Goal: Information Seeking & Learning: Learn about a topic

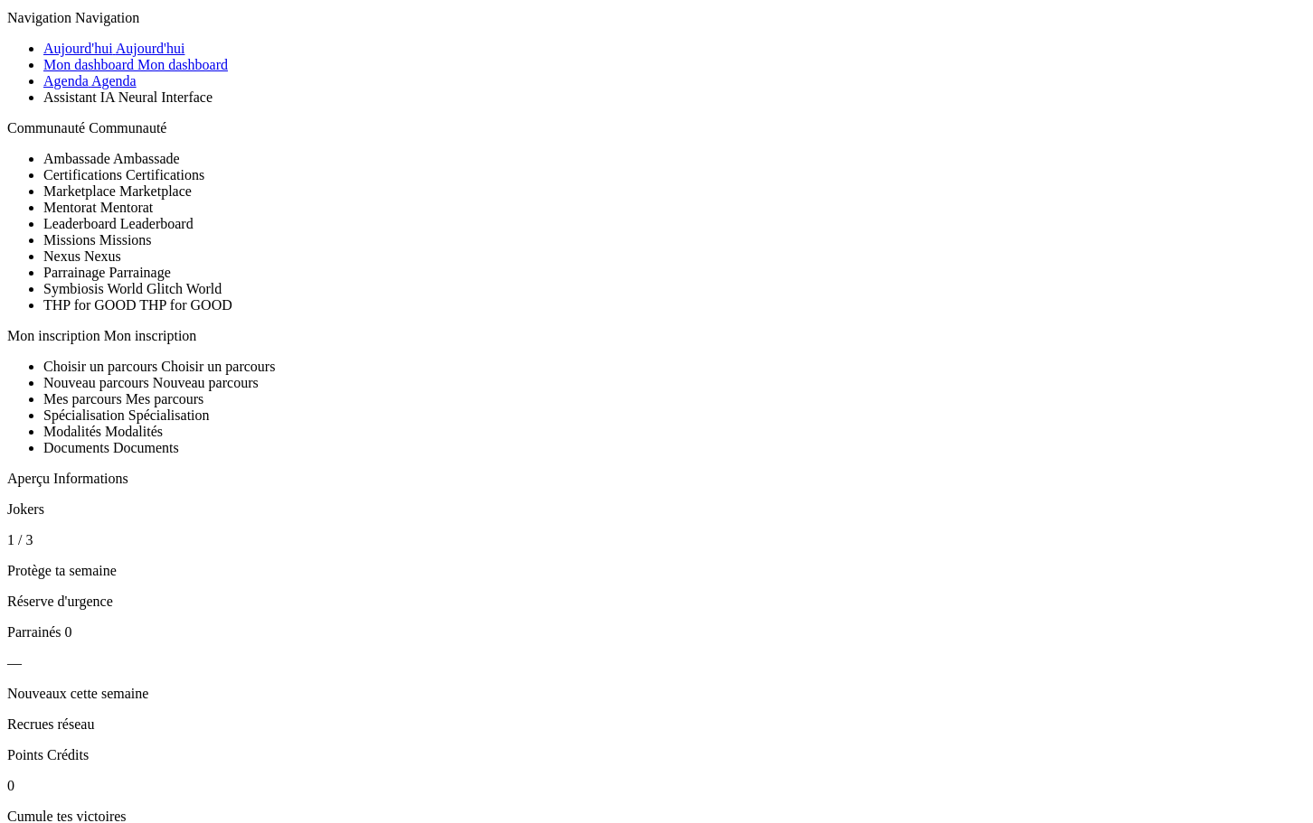
scroll to position [90, 0]
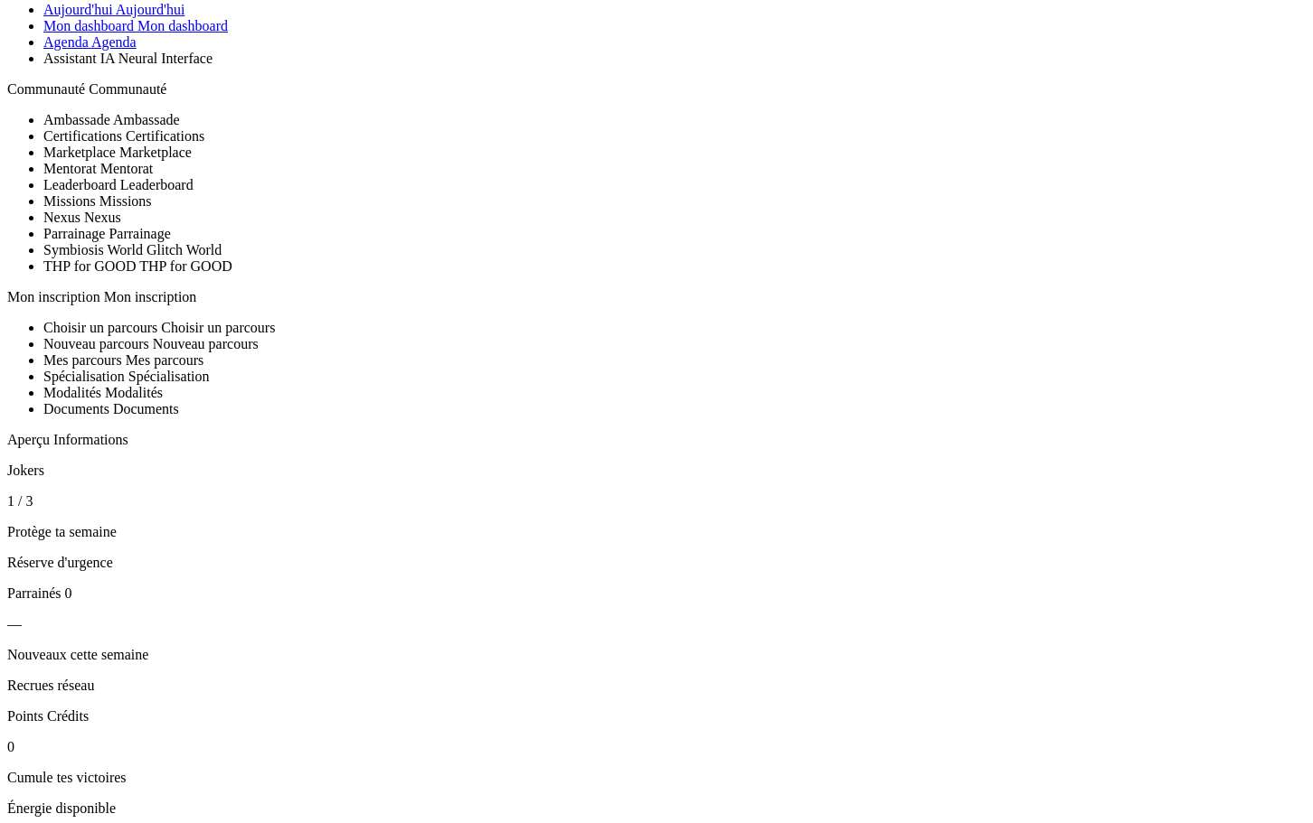
click at [7, 479] on icon "Aperçu rapide" at bounding box center [7, 479] width 0 height 0
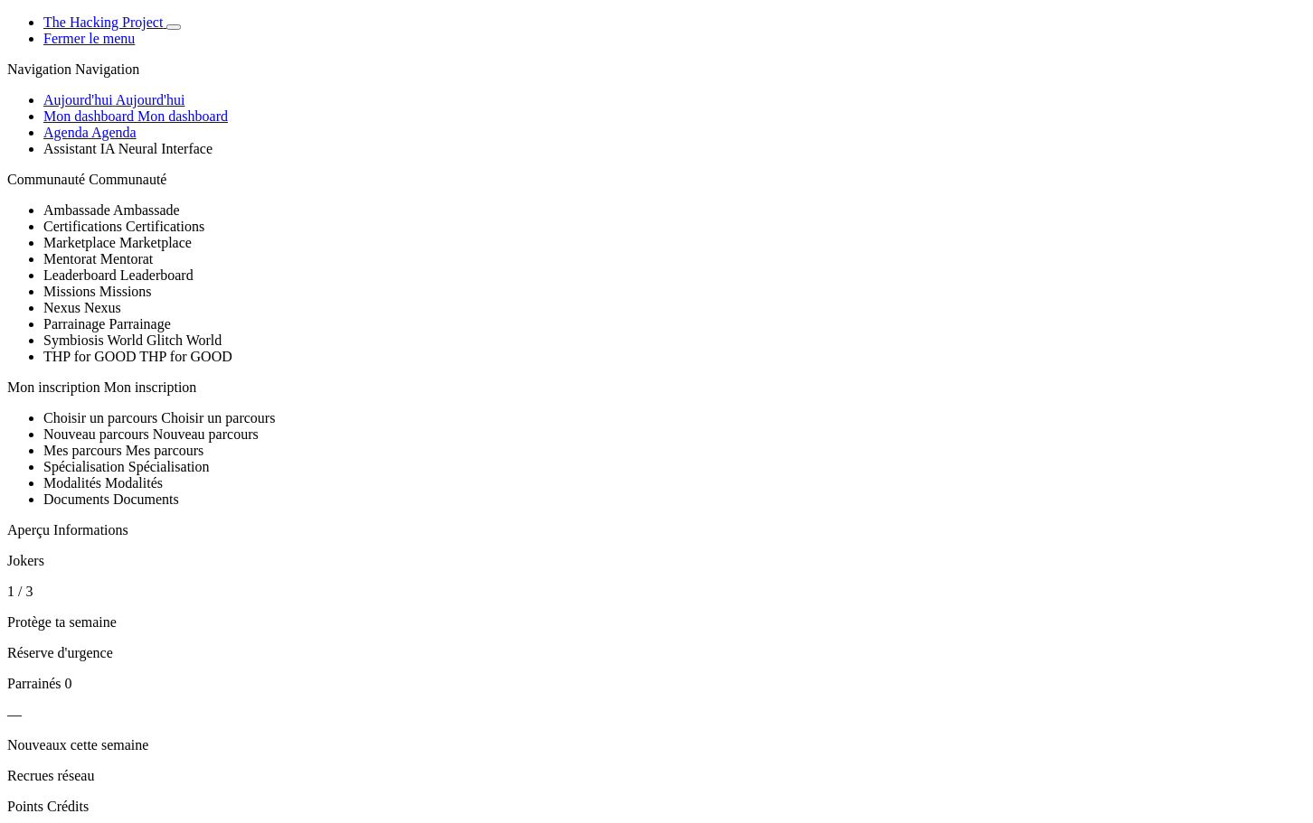
click at [174, 27] on icon "Basculer de thème" at bounding box center [174, 27] width 0 height 0
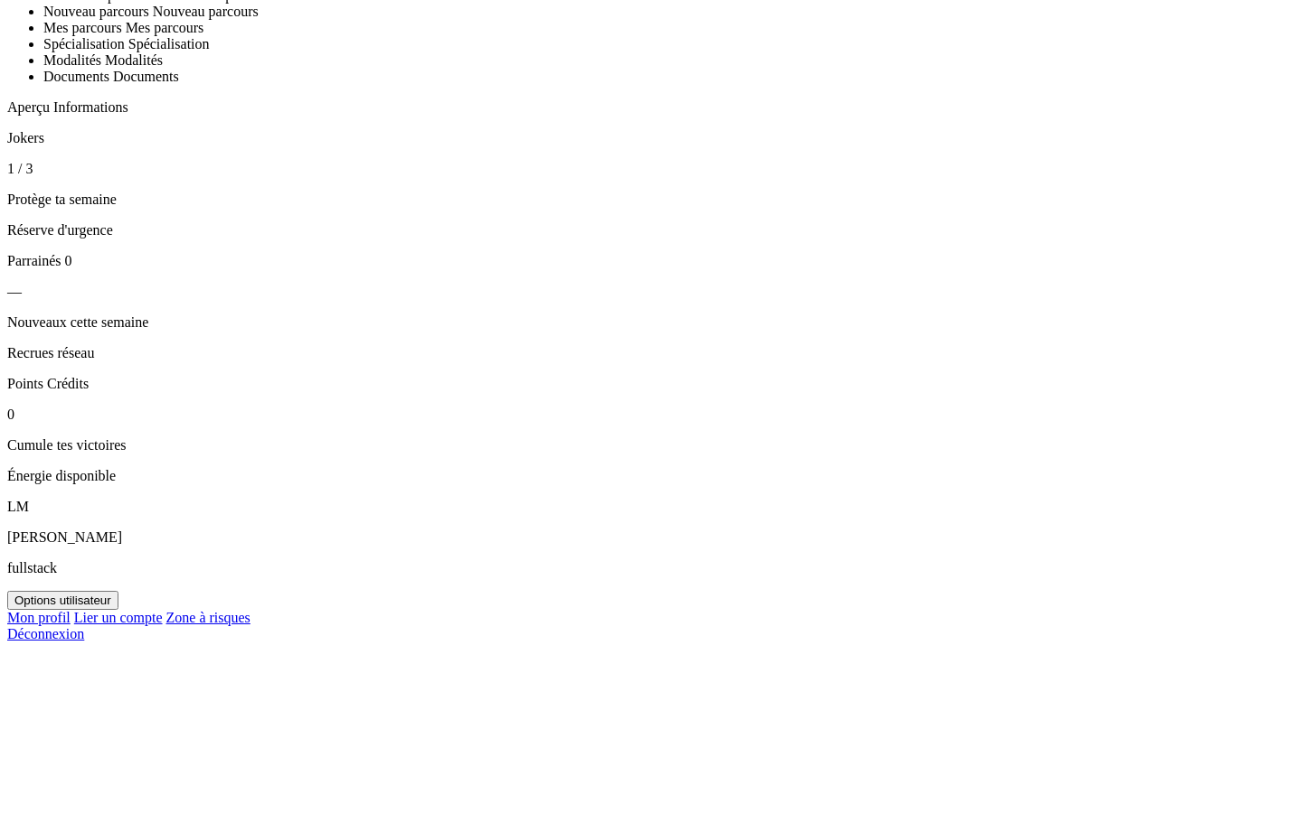
scroll to position [362, 0]
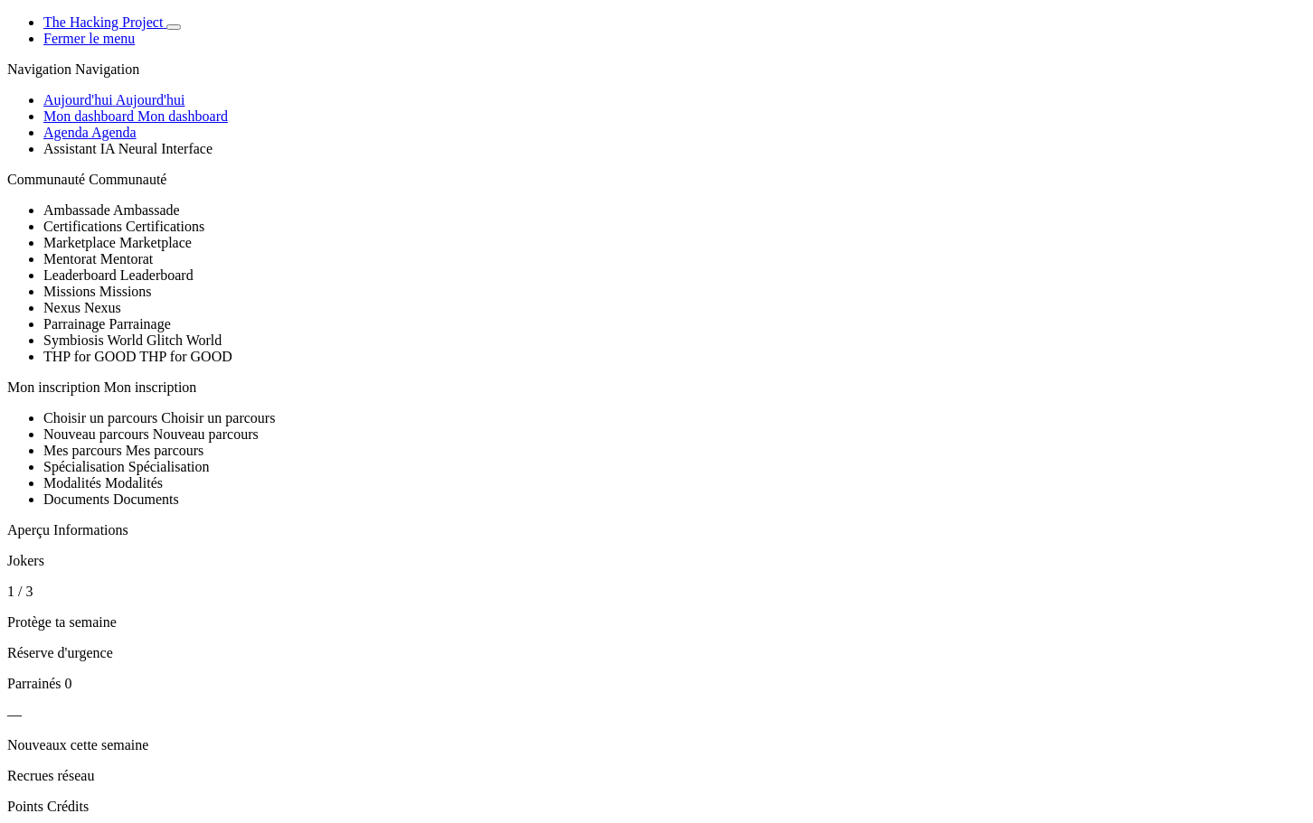
click at [174, 27] on icon "Basculer de thème" at bounding box center [174, 27] width 0 height 0
click at [7, 225] on div "Navigation Navigation Aujourd'hui Aujourd'hui Mon dashboard Mon dashboard Agend…" at bounding box center [656, 484] width 1298 height 846
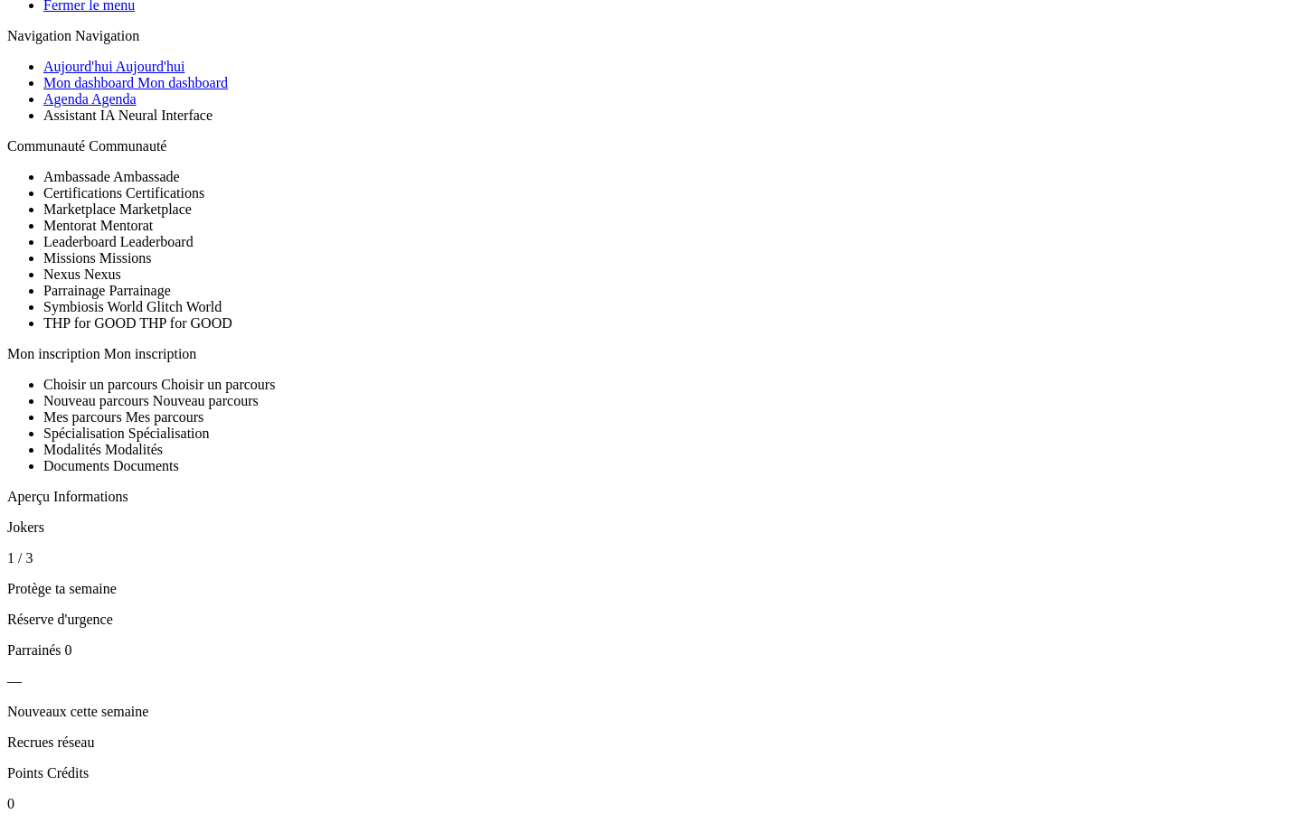
scroll to position [0, 0]
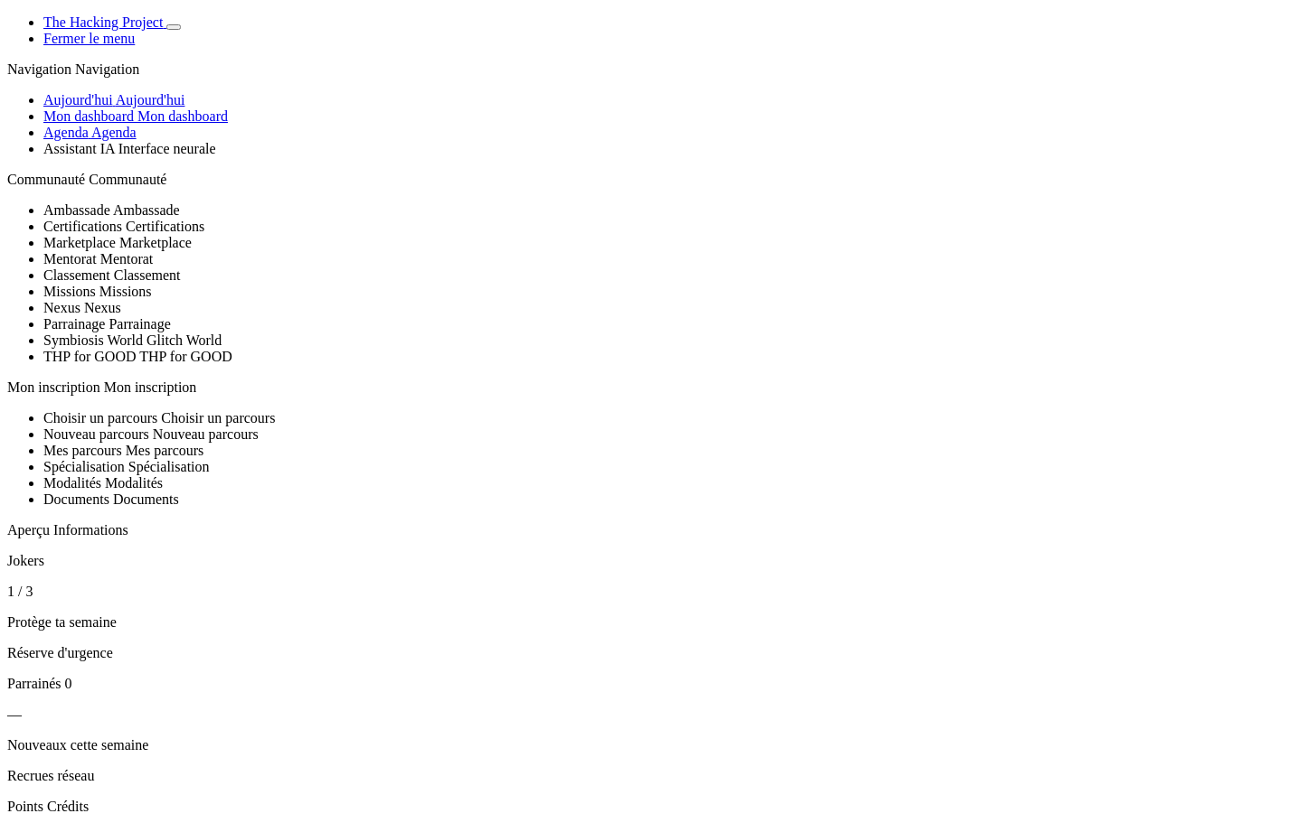
scroll to position [452, 0]
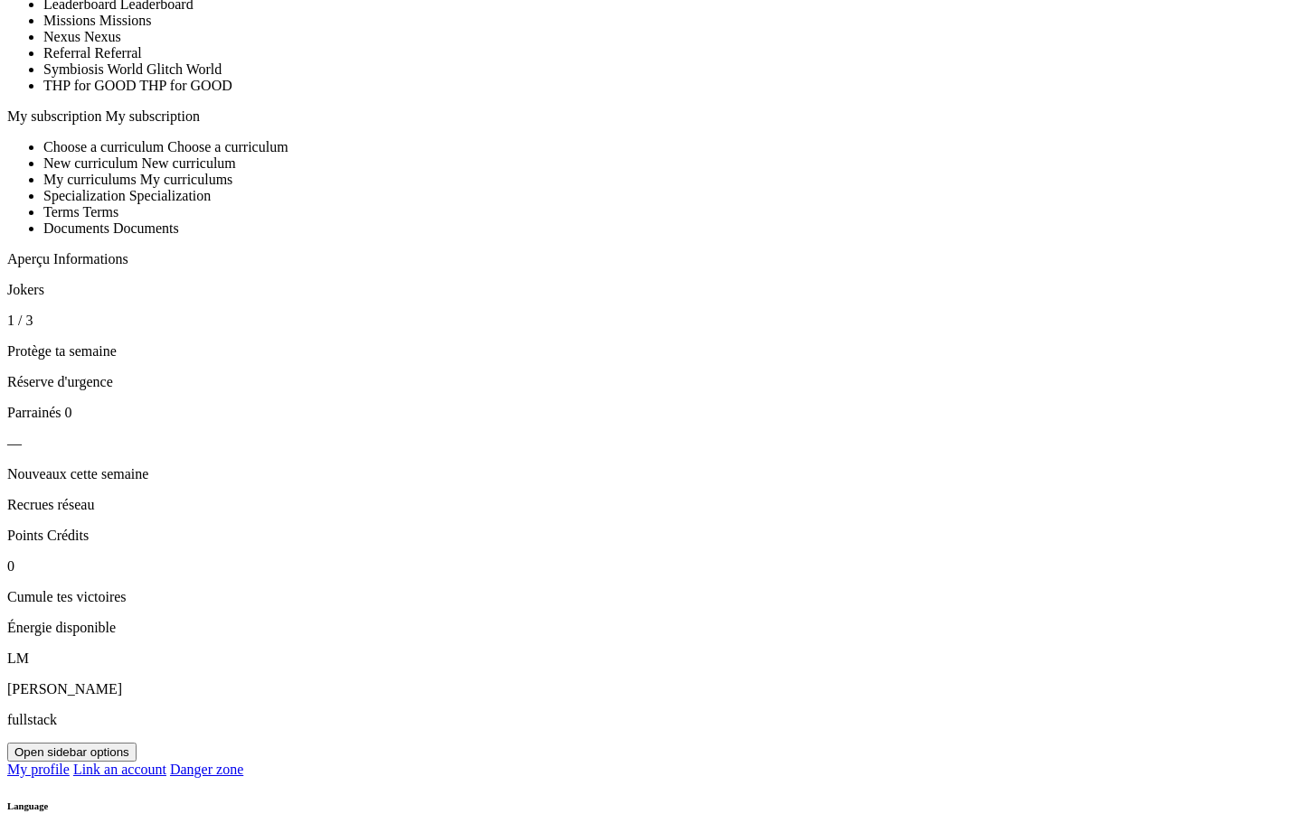
scroll to position [958, 0]
drag, startPoint x: 128, startPoint y: 287, endPoint x: 33, endPoint y: 286, distance: 95.8
click at [33, 286] on section "Aperçu Informations Jokers 1 / 3 Protège ta semaine Réserve d'urgence Parrainés…" at bounding box center [656, 443] width 1298 height 385
copy span "Informations"
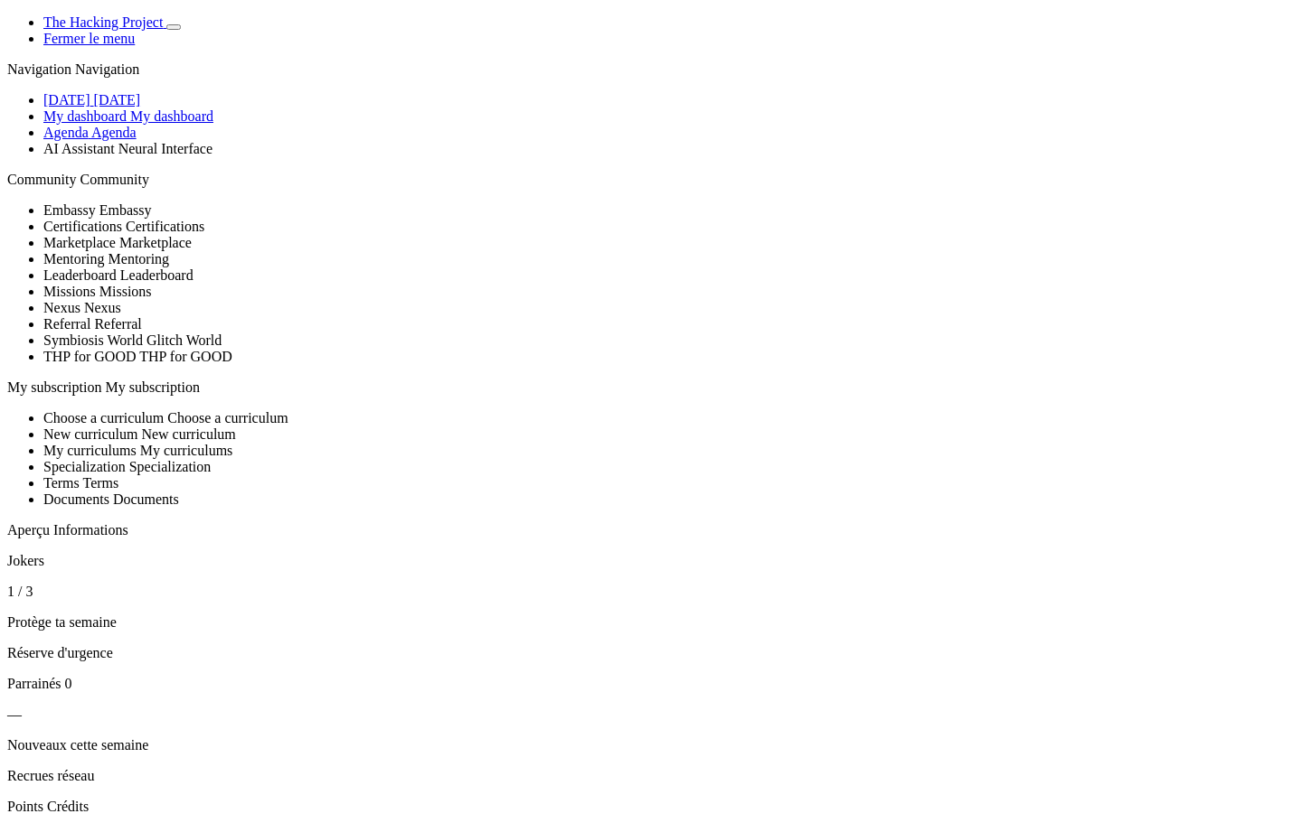
drag, startPoint x: 249, startPoint y: 42, endPoint x: 200, endPoint y: 212, distance: 177.1
click at [174, 27] on span "Basculer de thème" at bounding box center [174, 27] width 0 height 0
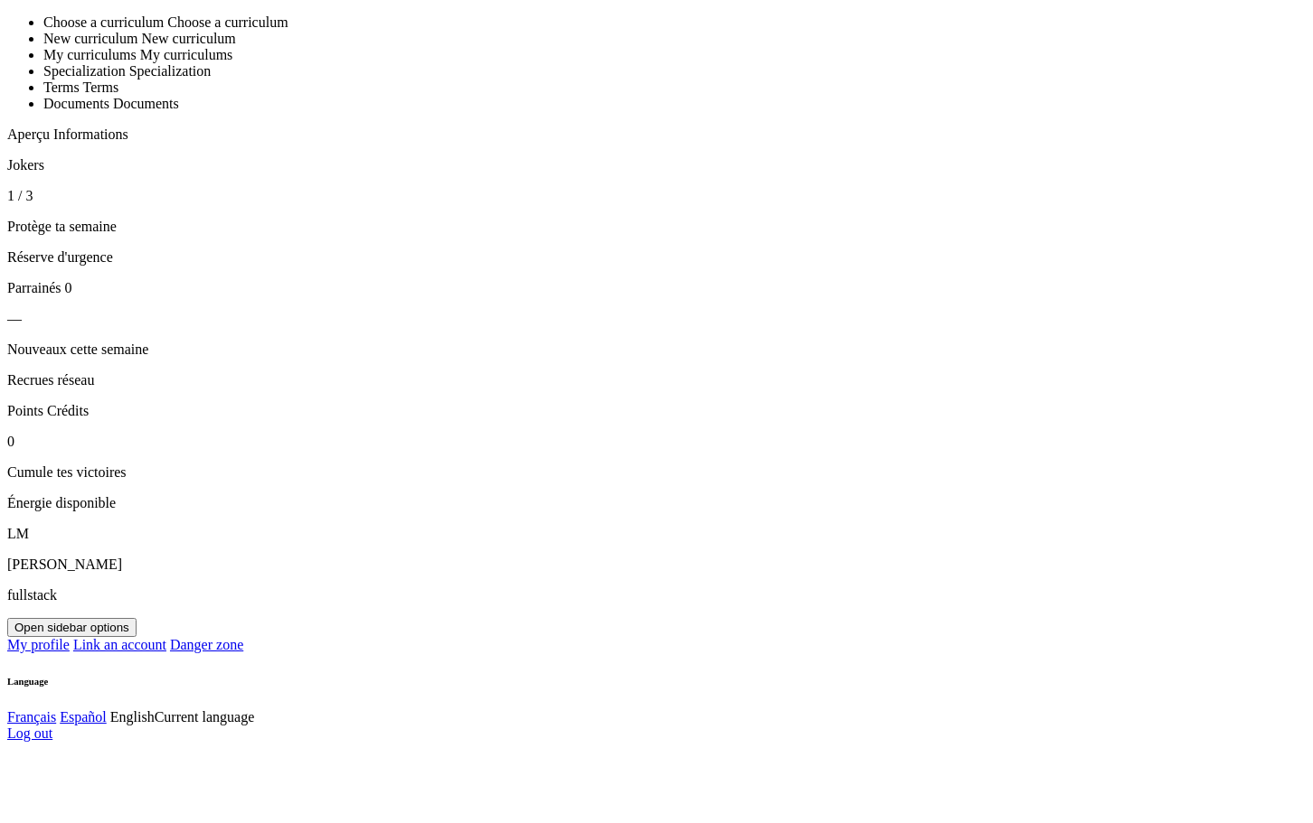
scroll to position [633, 0]
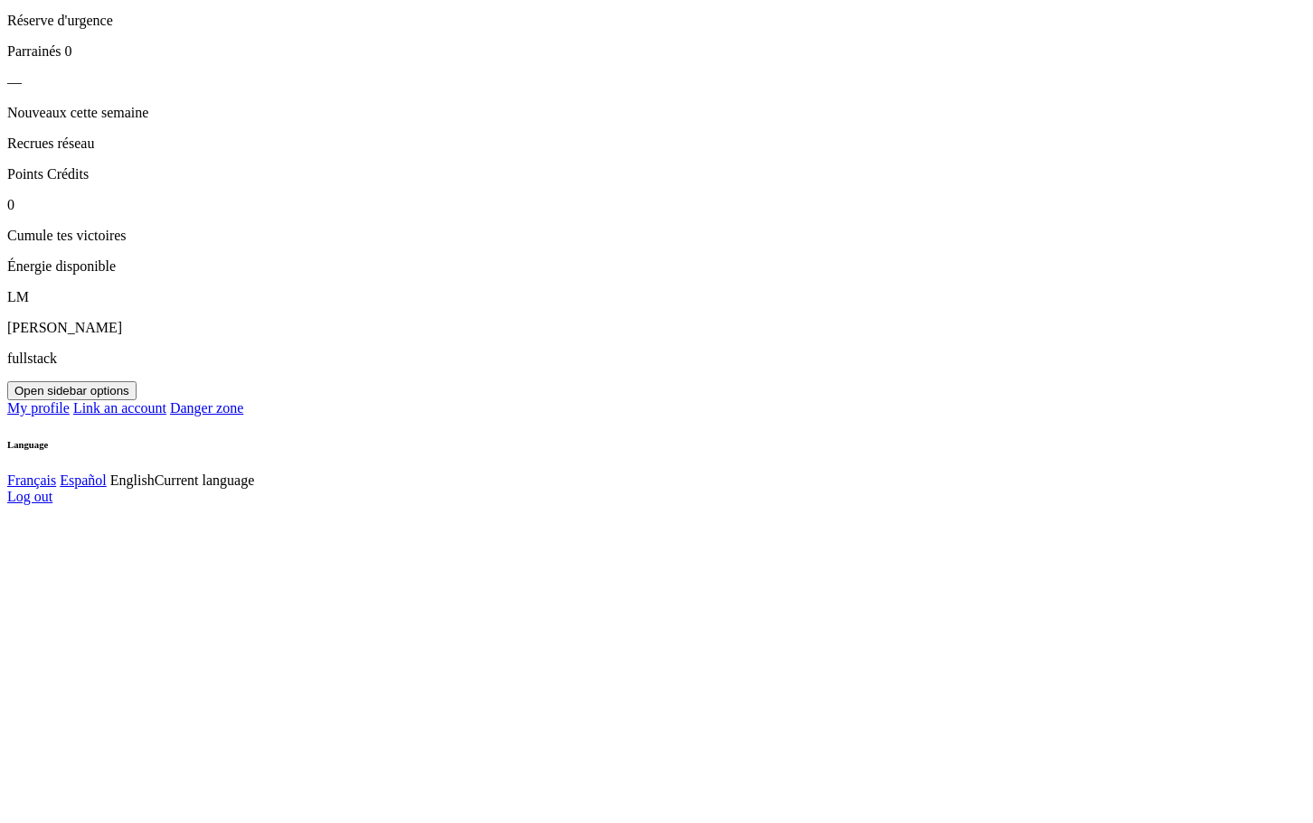
click at [14, 398] on icon "button" at bounding box center [14, 391] width 0 height 14
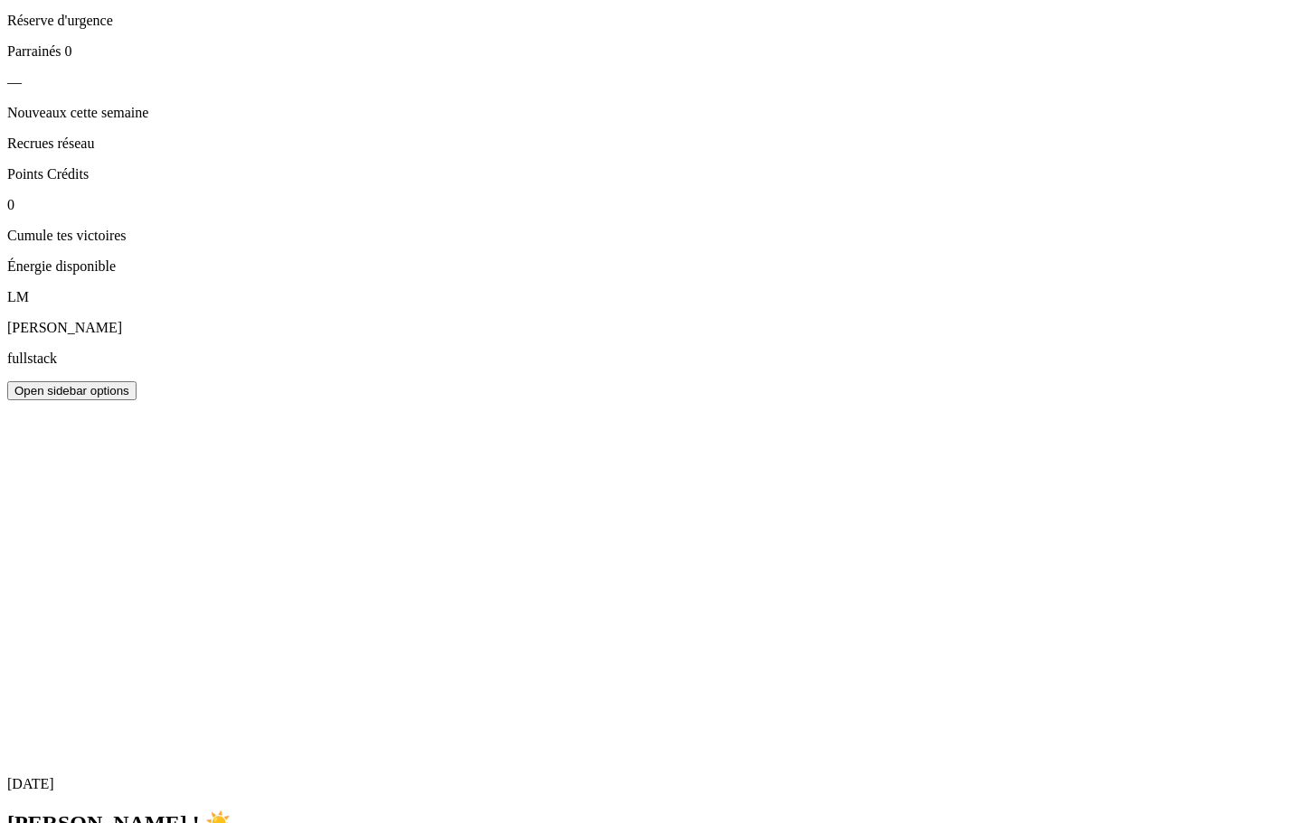
click at [14, 398] on icon "button" at bounding box center [14, 391] width 0 height 14
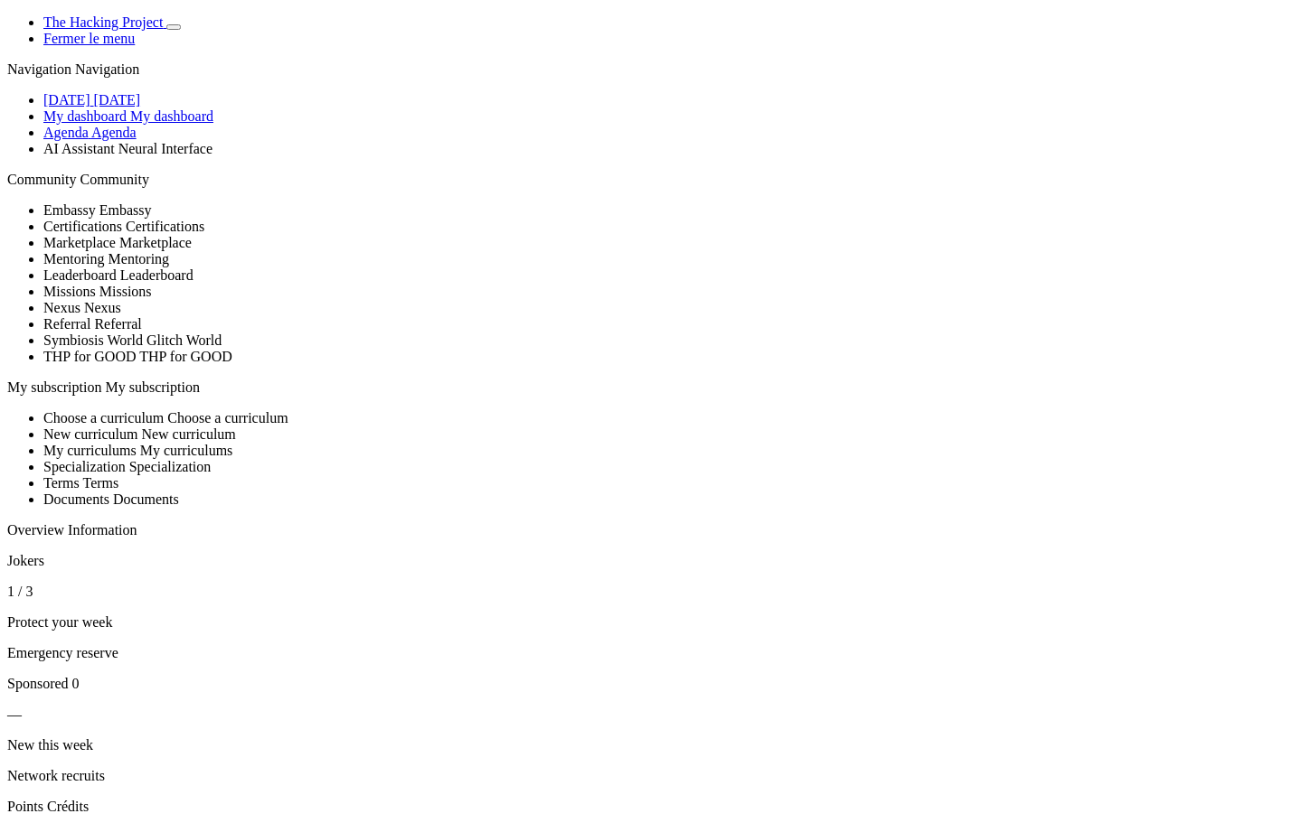
scroll to position [633, 0]
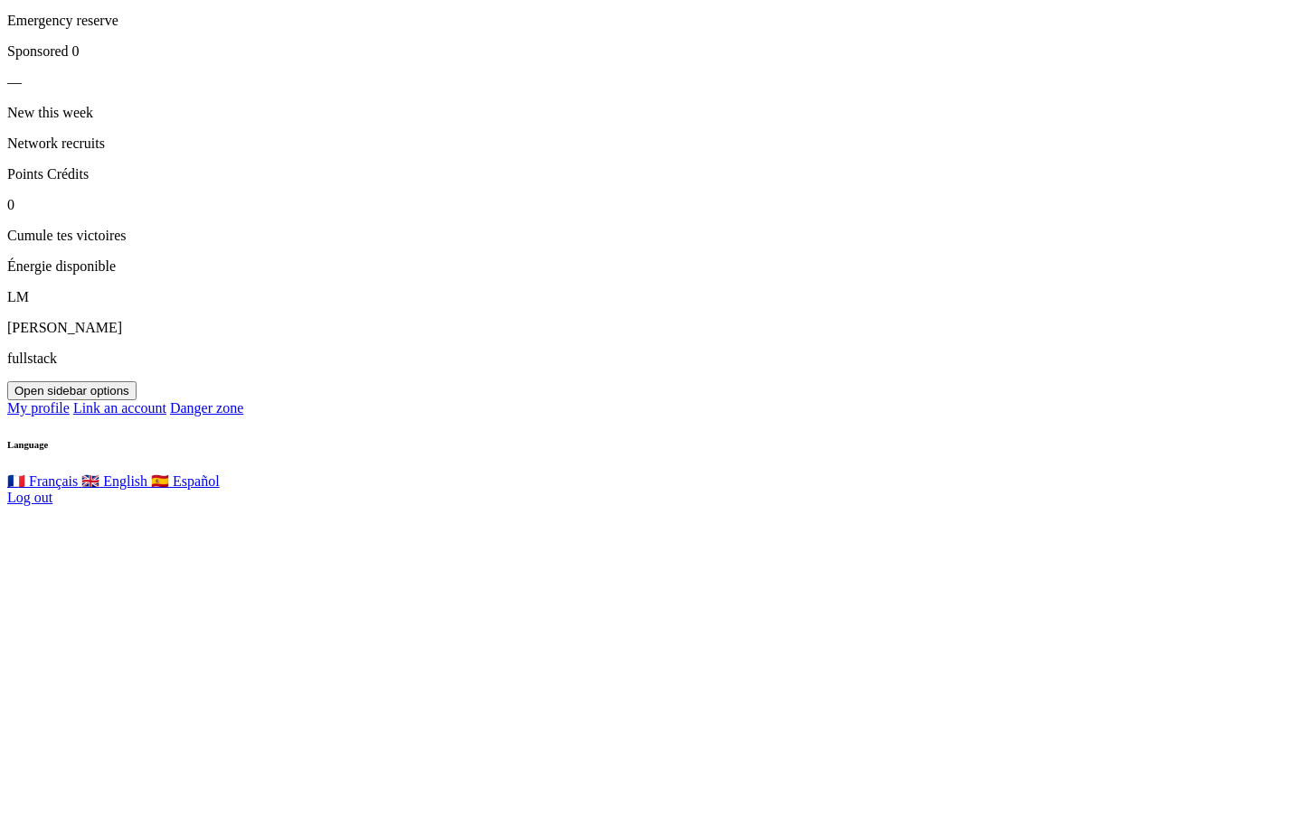
click at [136, 400] on button "Open sidebar options" at bounding box center [71, 390] width 129 height 19
click at [14, 398] on icon "button" at bounding box center [14, 391] width 0 height 14
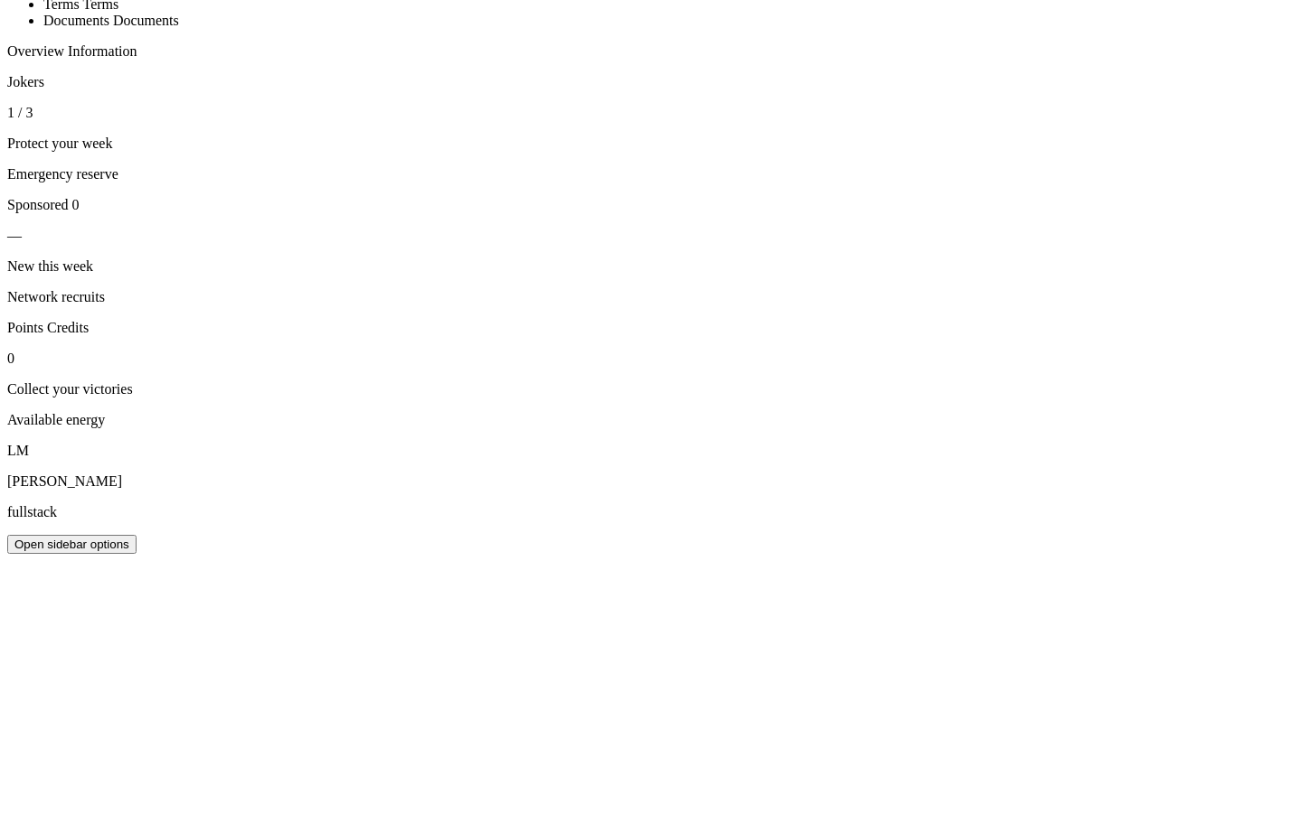
scroll to position [452, 0]
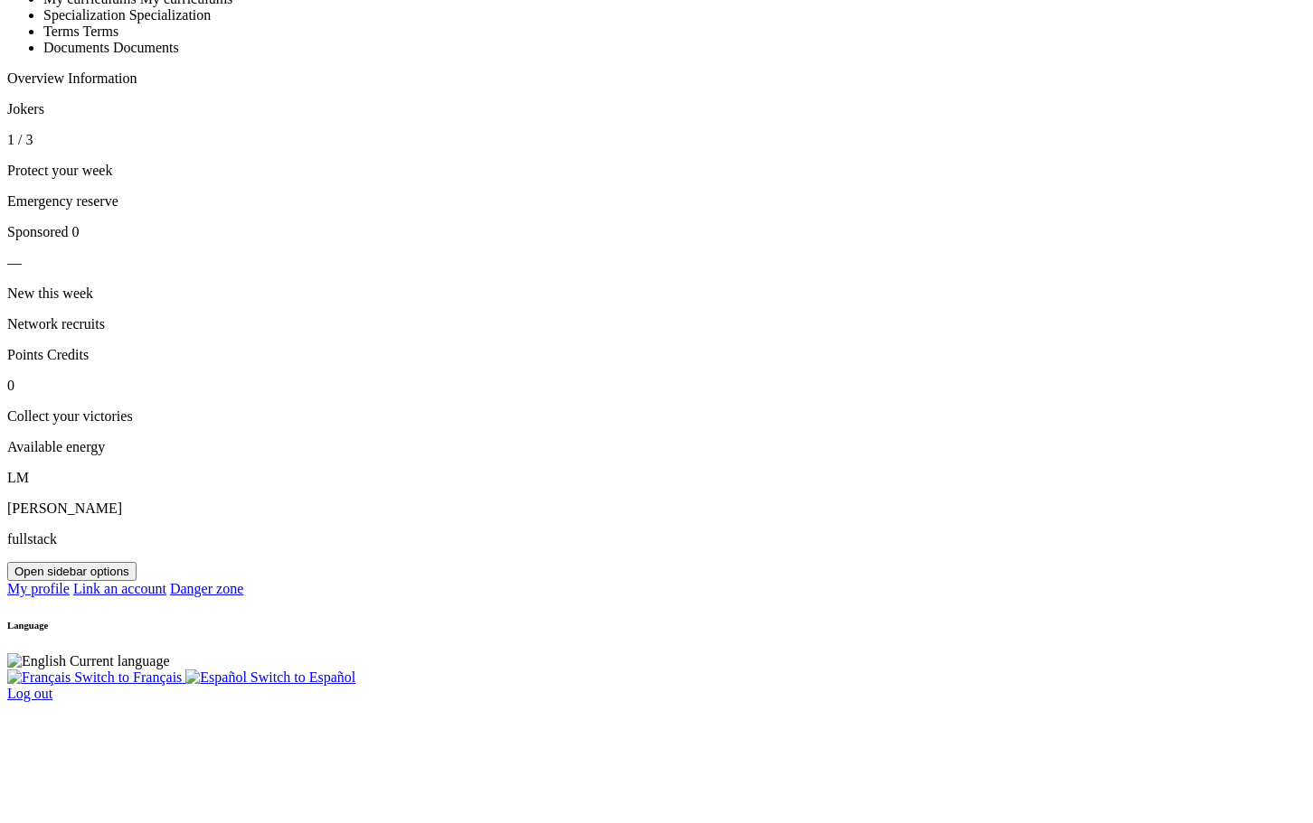
scroll to position [362, 0]
click at [14, 579] on icon "button" at bounding box center [14, 572] width 0 height 14
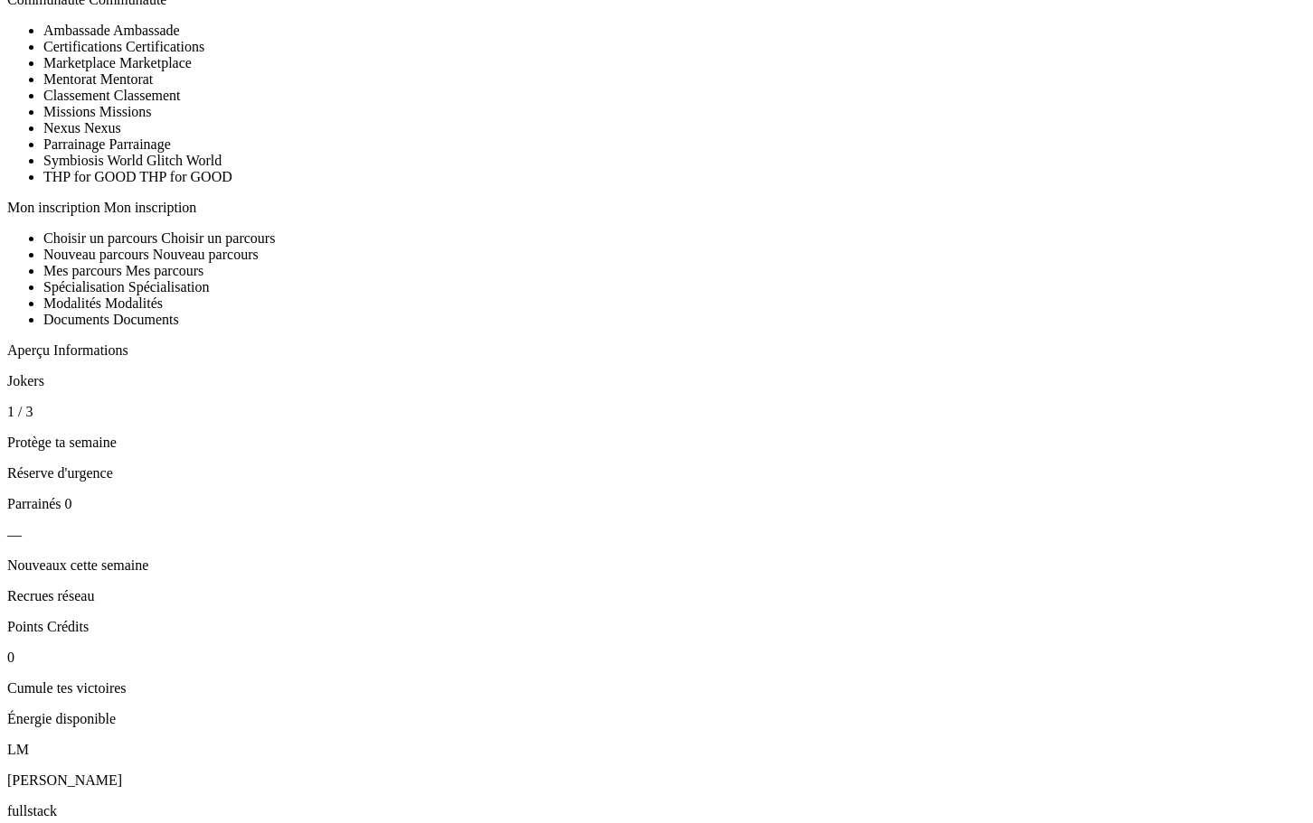
scroll to position [181, 0]
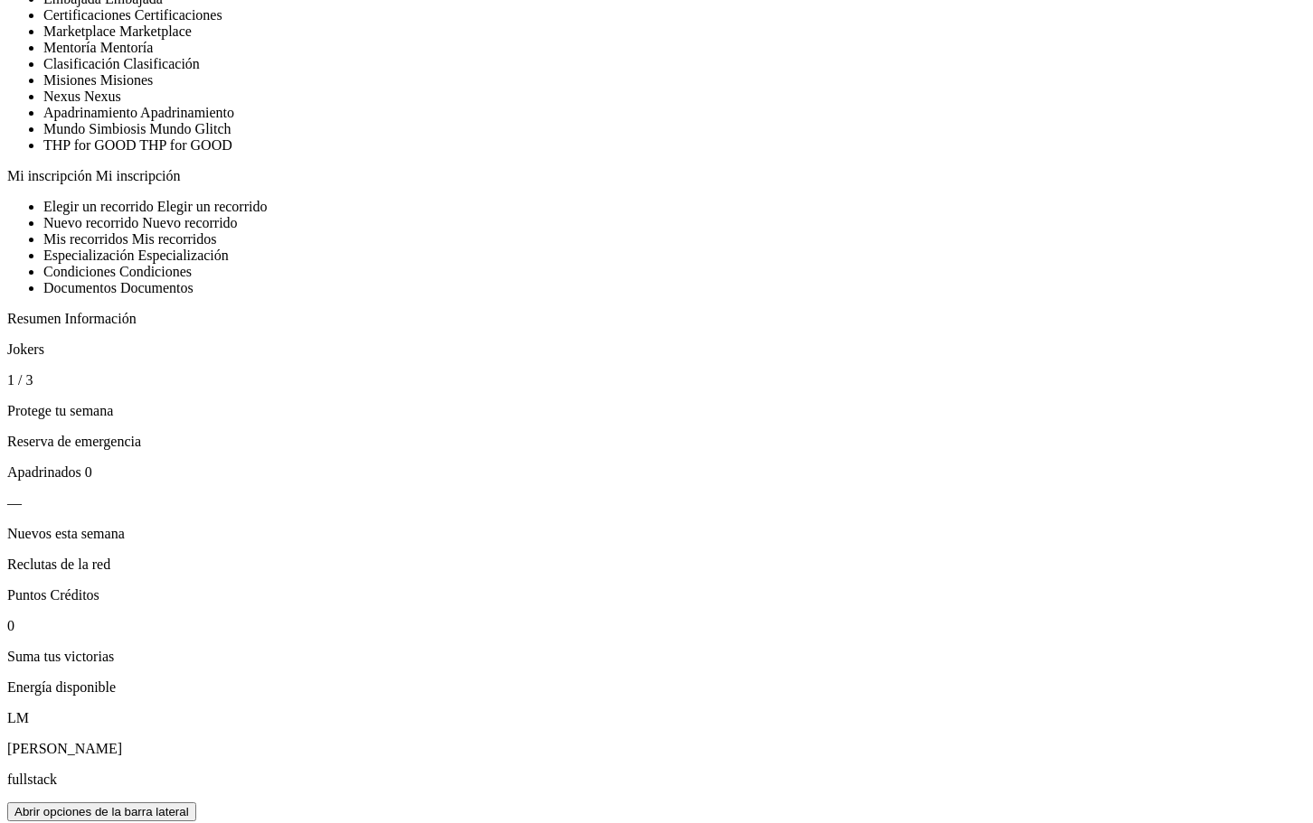
scroll to position [181, 0]
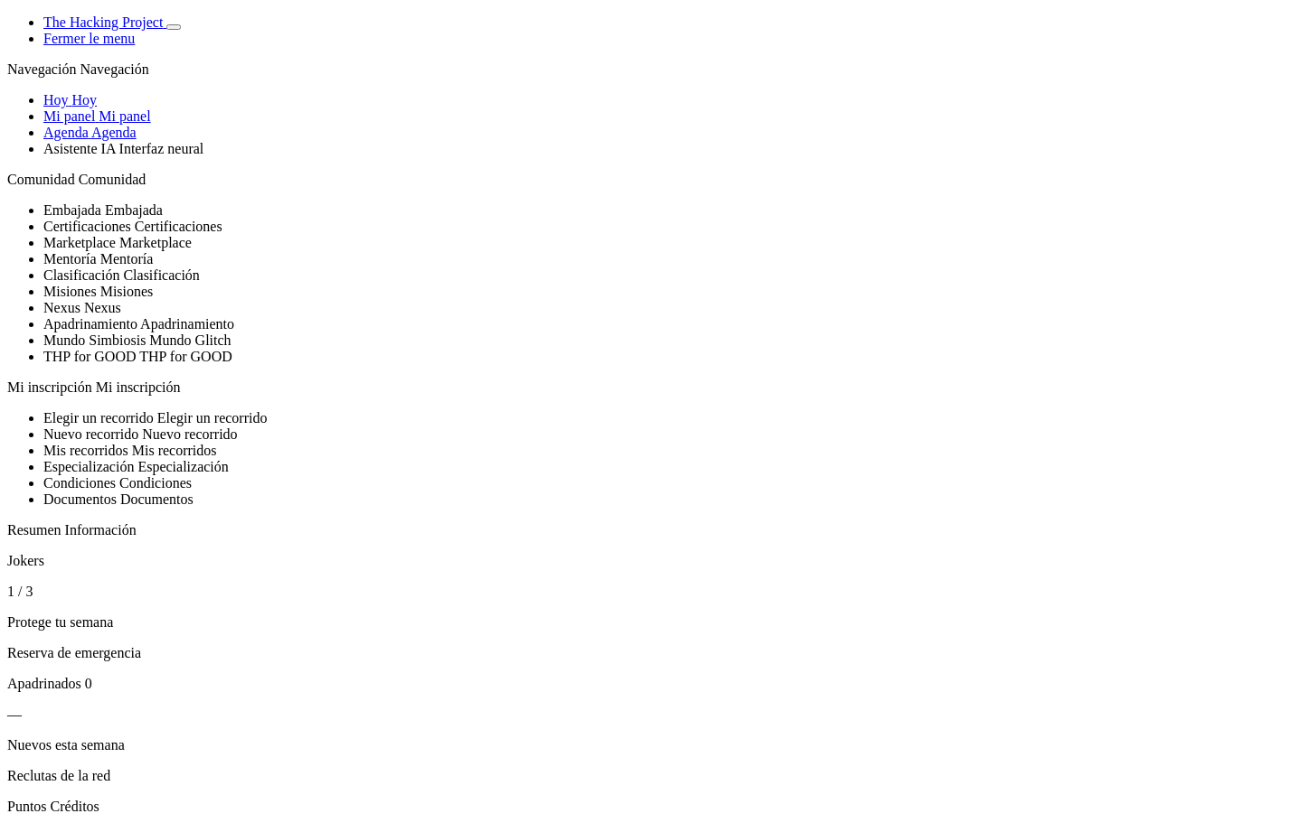
click at [7, 219] on div "Navegación Navegación [PERSON_NAME] Mi panel Mi panel Agenda Agenda Nexus" at bounding box center [656, 484] width 1298 height 846
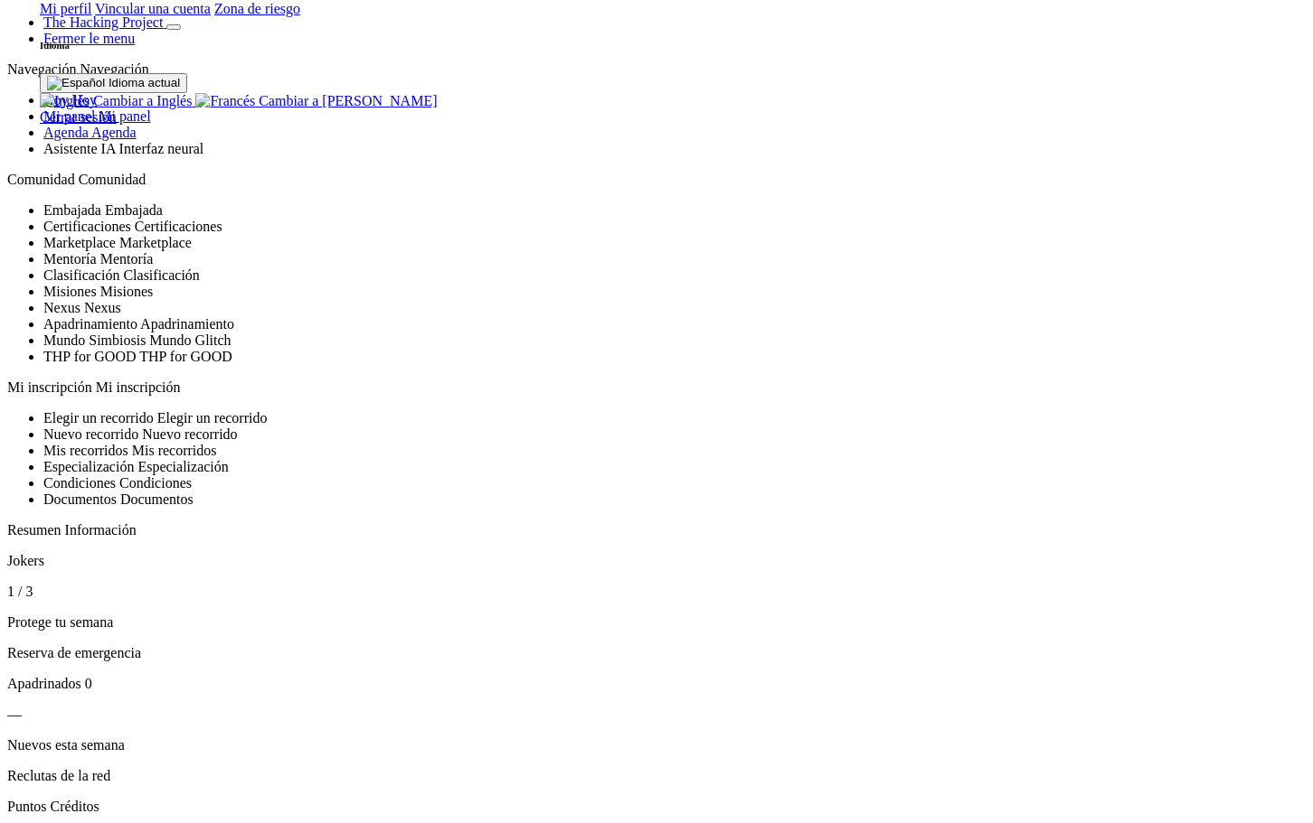
click at [174, 27] on icon "Basculer de thème" at bounding box center [174, 27] width 0 height 0
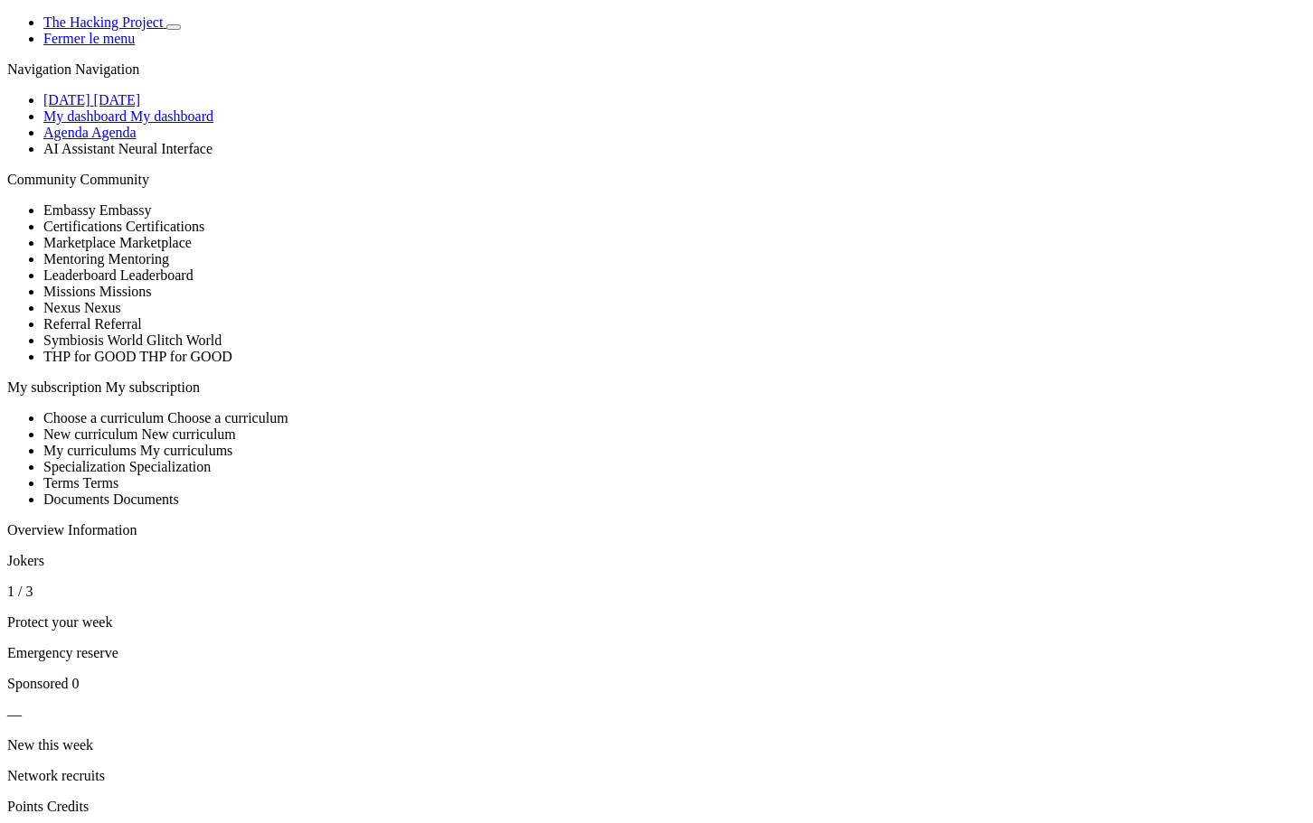
drag, startPoint x: 345, startPoint y: 421, endPoint x: 1114, endPoint y: 452, distance: 769.0
drag, startPoint x: 1093, startPoint y: 441, endPoint x: 1074, endPoint y: 438, distance: 19.2
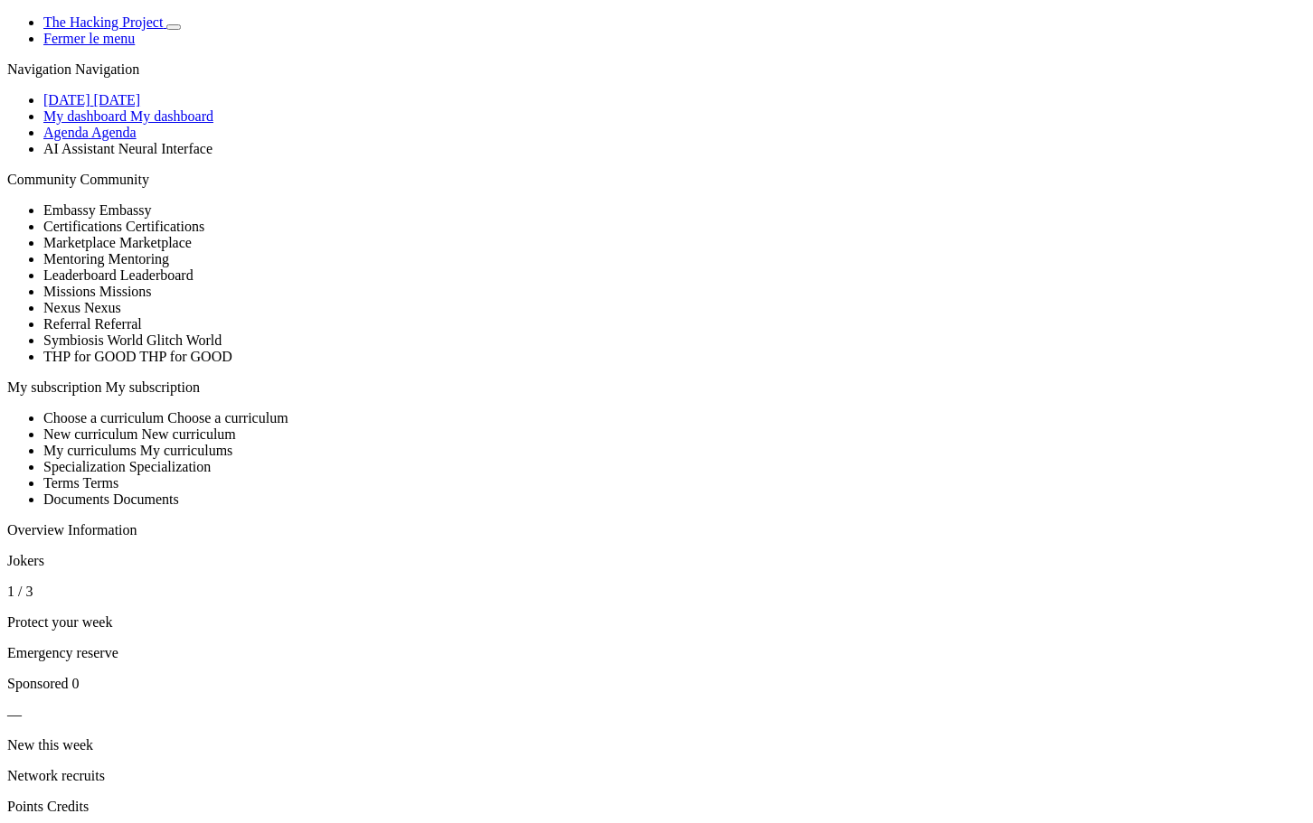
click at [136, 108] on span "[DATE]" at bounding box center [117, 99] width 47 height 15
click at [130, 124] on span "My dashboard" at bounding box center [171, 115] width 83 height 15
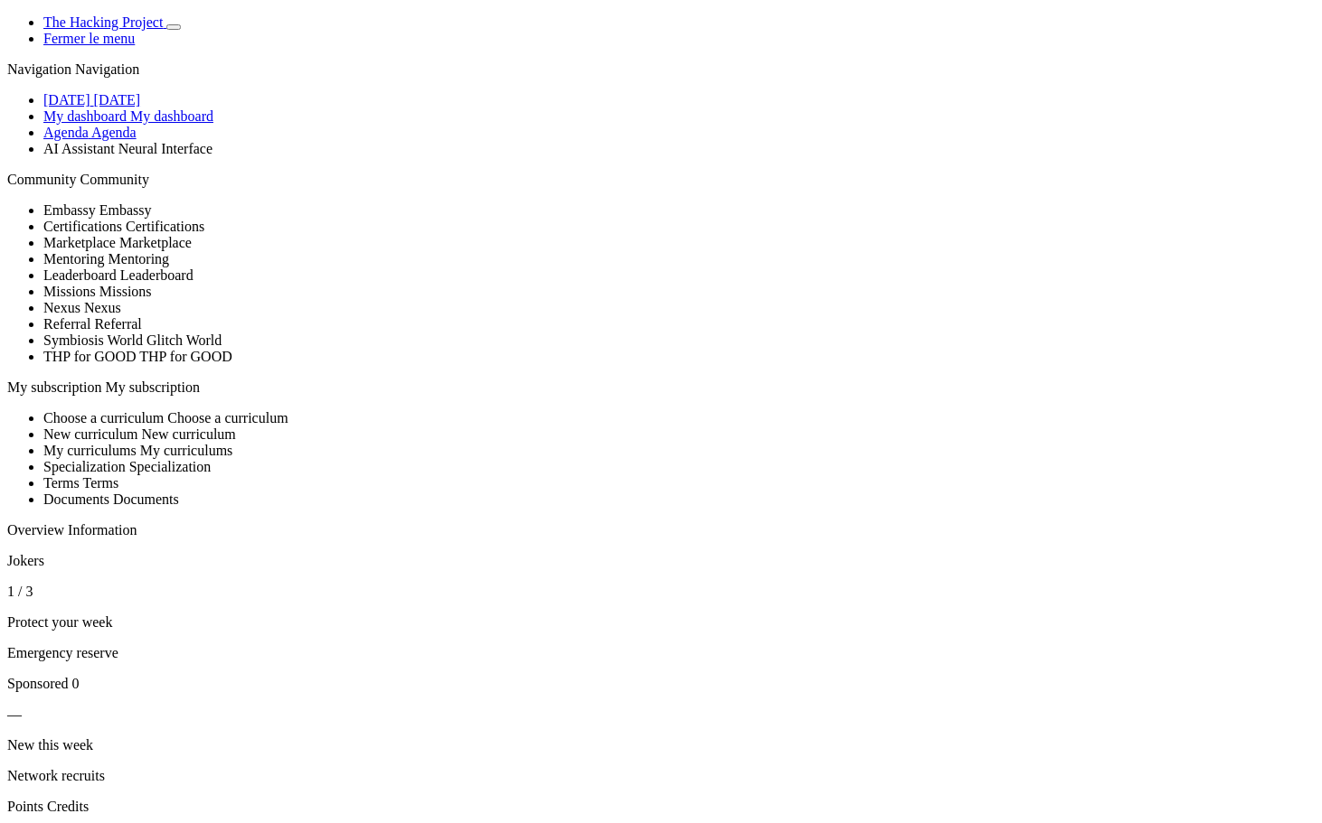
click at [130, 124] on span "My dashboard" at bounding box center [171, 115] width 83 height 15
click at [174, 27] on icon "Basculer de thème" at bounding box center [174, 27] width 0 height 0
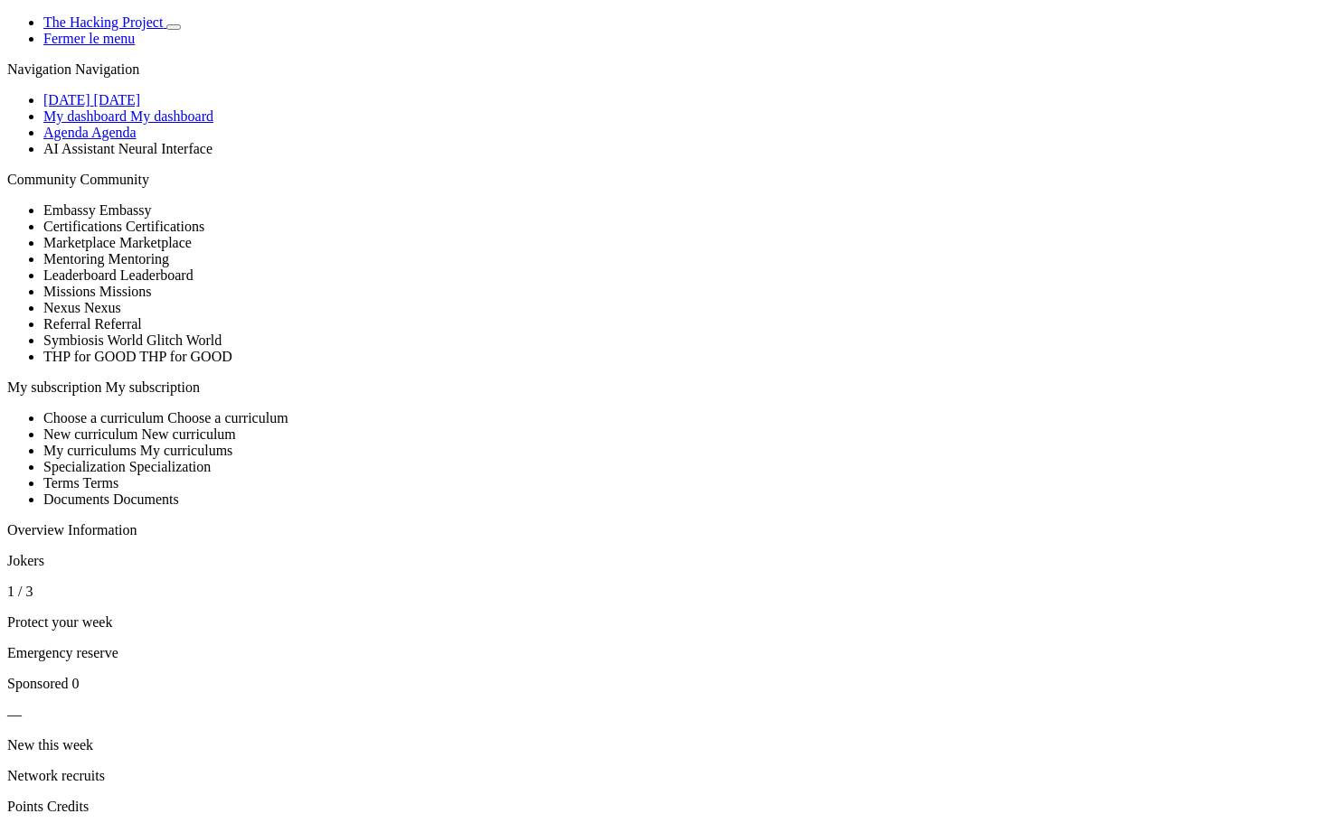
click at [174, 27] on icon "Basculer de thème" at bounding box center [174, 27] width 0 height 0
click at [89, 108] on link "Today Today" at bounding box center [91, 99] width 97 height 15
click at [90, 124] on link "My dashboard My dashboard" at bounding box center [128, 115] width 170 height 15
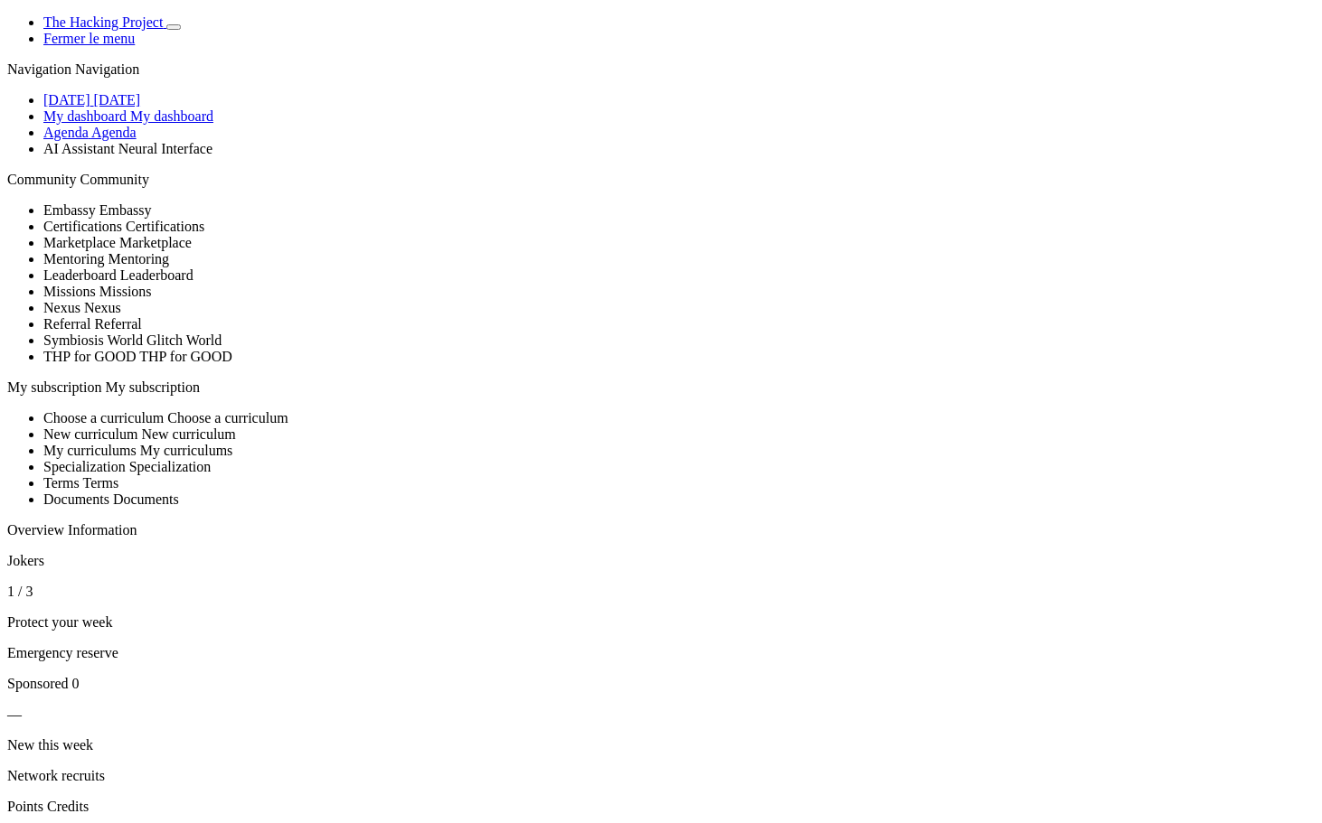
drag, startPoint x: 192, startPoint y: 666, endPoint x: 251, endPoint y: 658, distance: 60.2
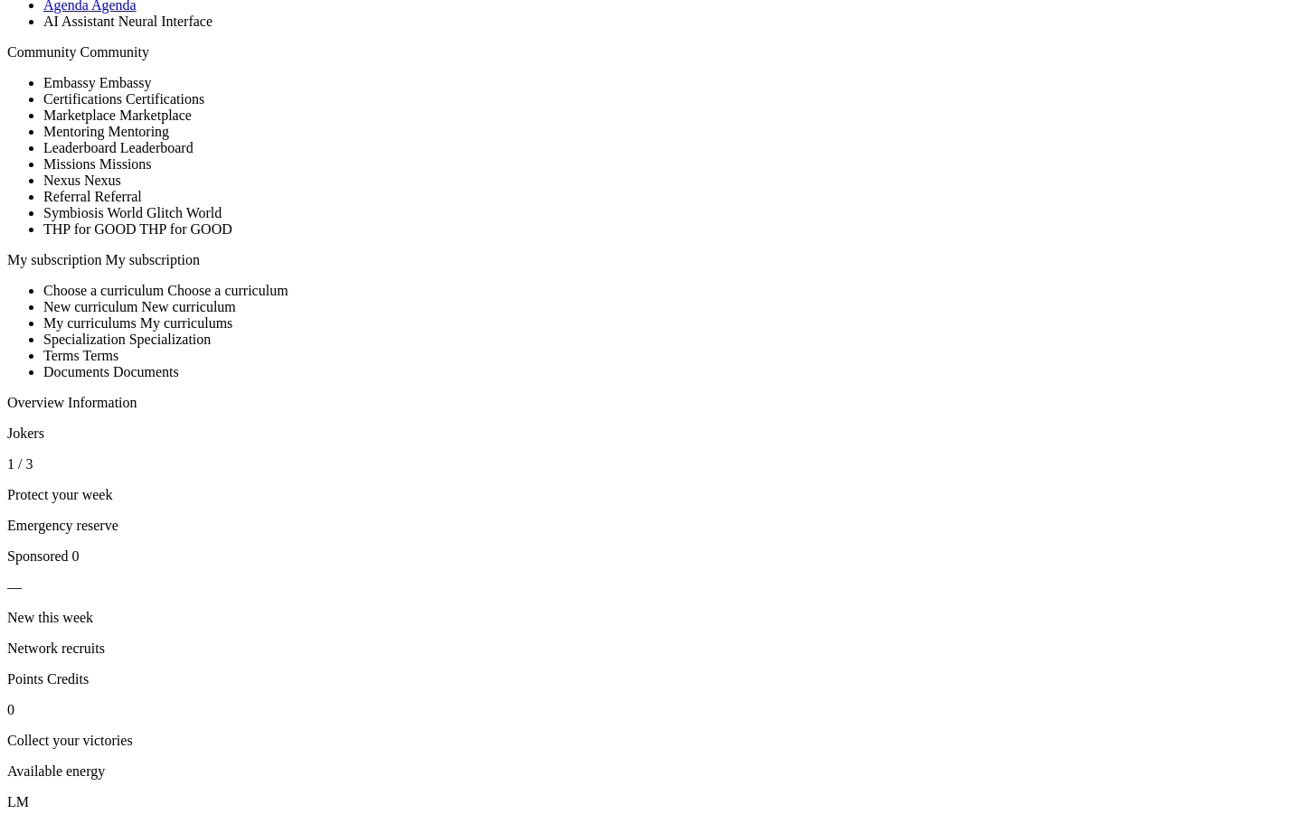
scroll to position [175, 0]
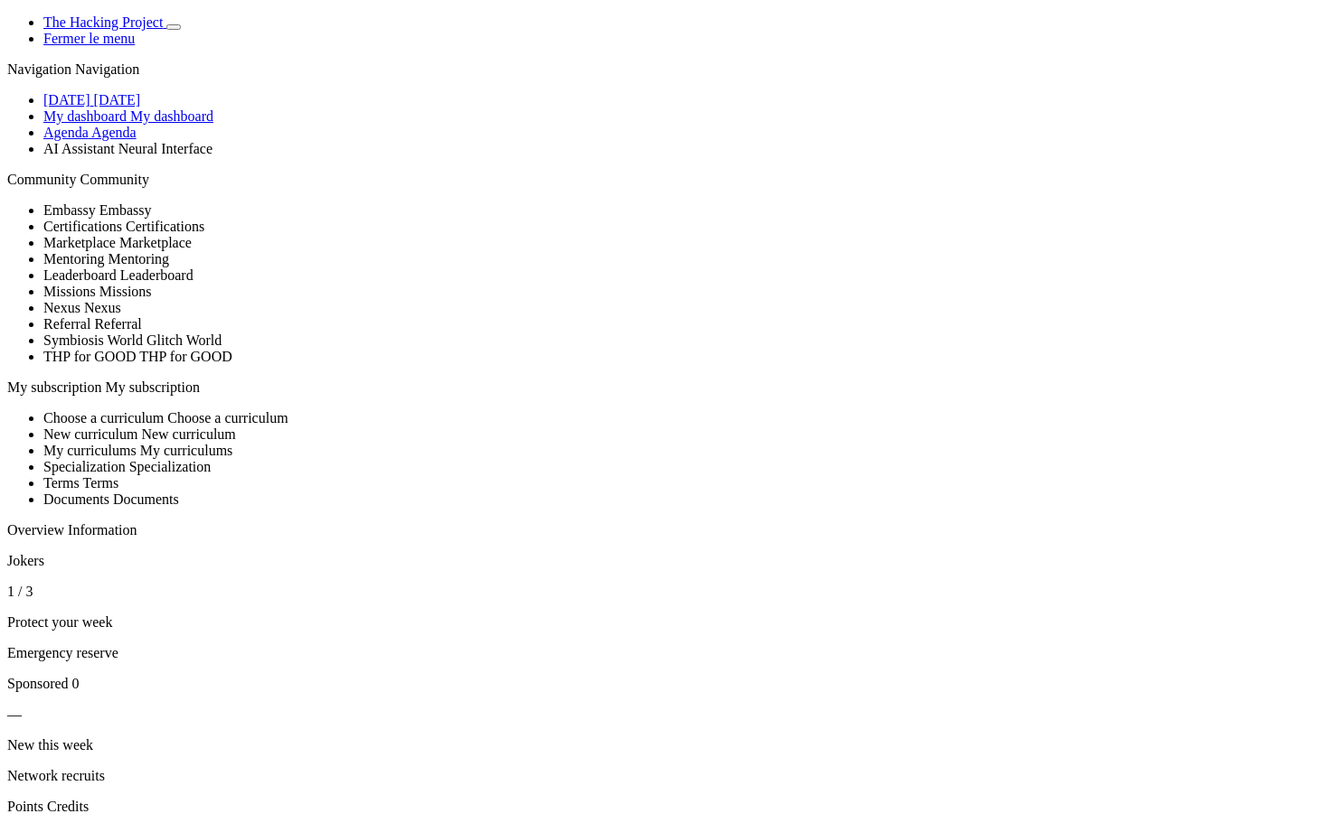
drag, startPoint x: 498, startPoint y: 618, endPoint x: 459, endPoint y: 622, distance: 39.0
select select "en"
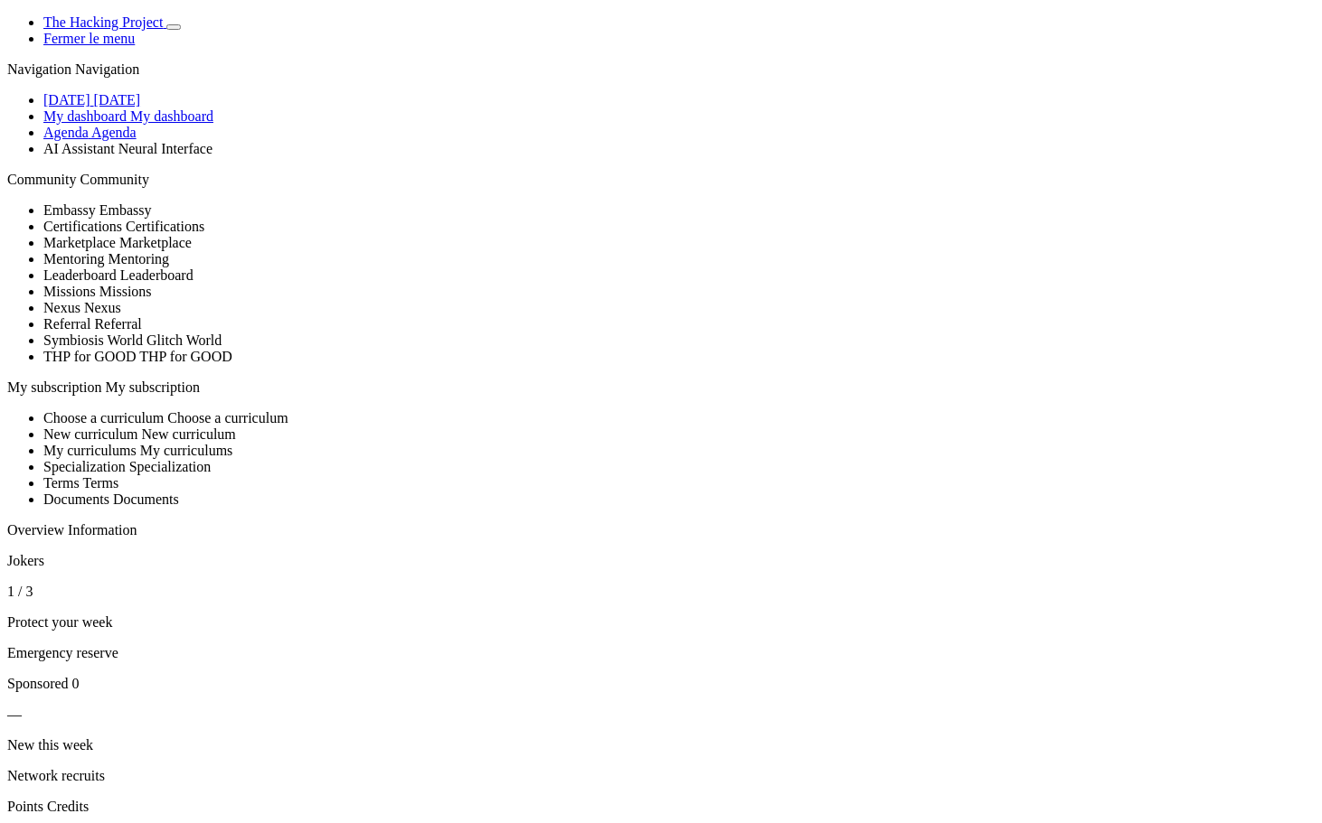
select select "fr"
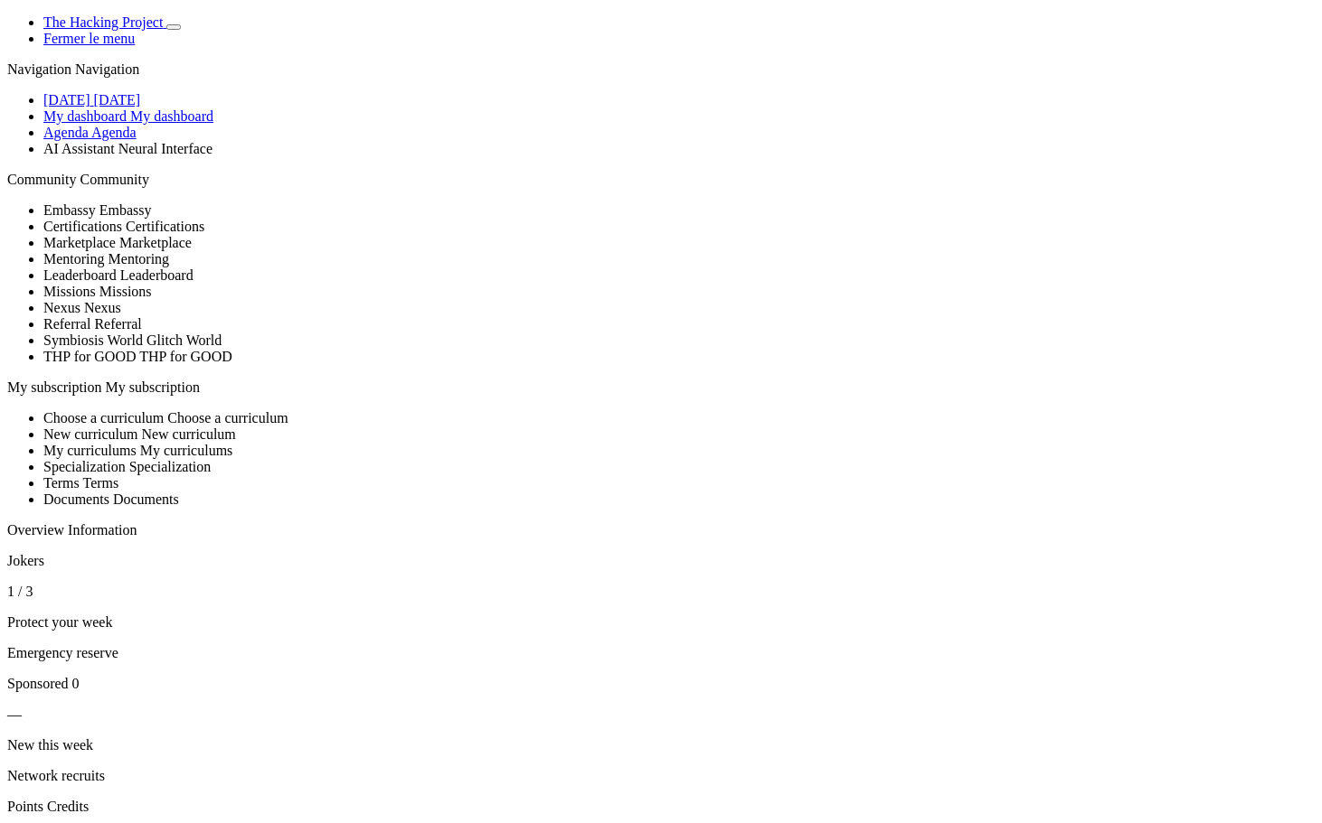
click at [146, 124] on span "Mon dashboard" at bounding box center [182, 115] width 90 height 15
drag, startPoint x: 254, startPoint y: 49, endPoint x: 256, endPoint y: 64, distance: 15.5
click at [174, 27] on icon "Basculer de thème" at bounding box center [174, 27] width 0 height 0
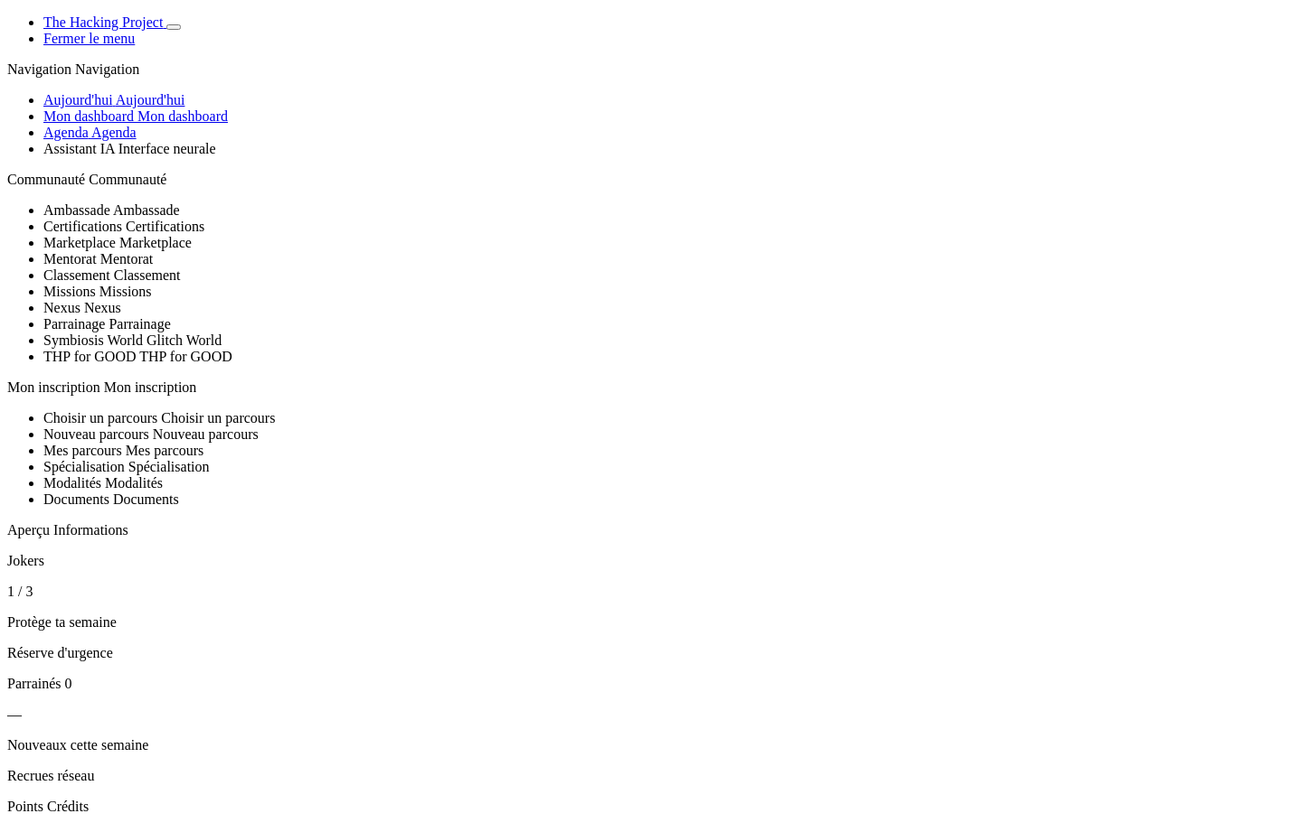
drag, startPoint x: 249, startPoint y: 53, endPoint x: 201, endPoint y: 198, distance: 152.4
click at [174, 27] on icon "Basculer de thème" at bounding box center [174, 27] width 0 height 0
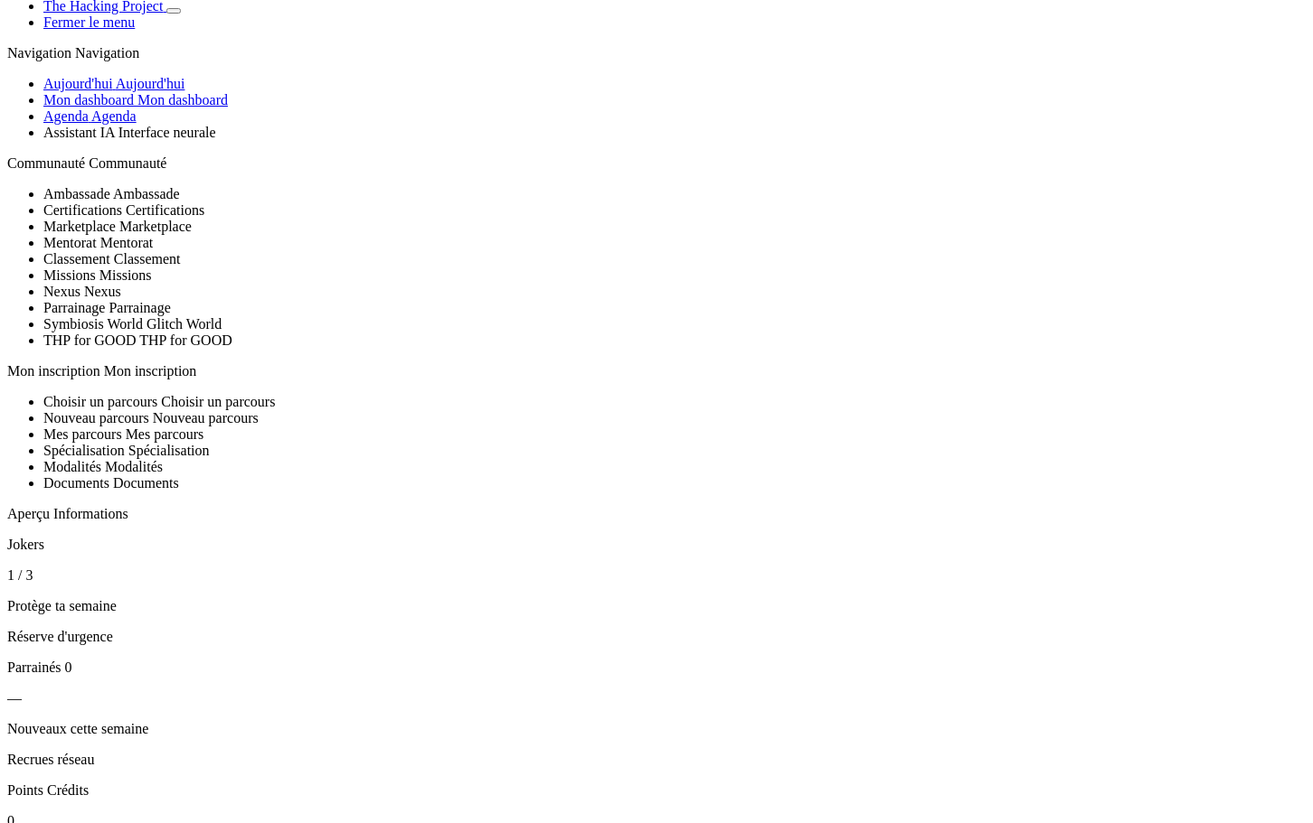
scroll to position [17, 0]
select select "en"
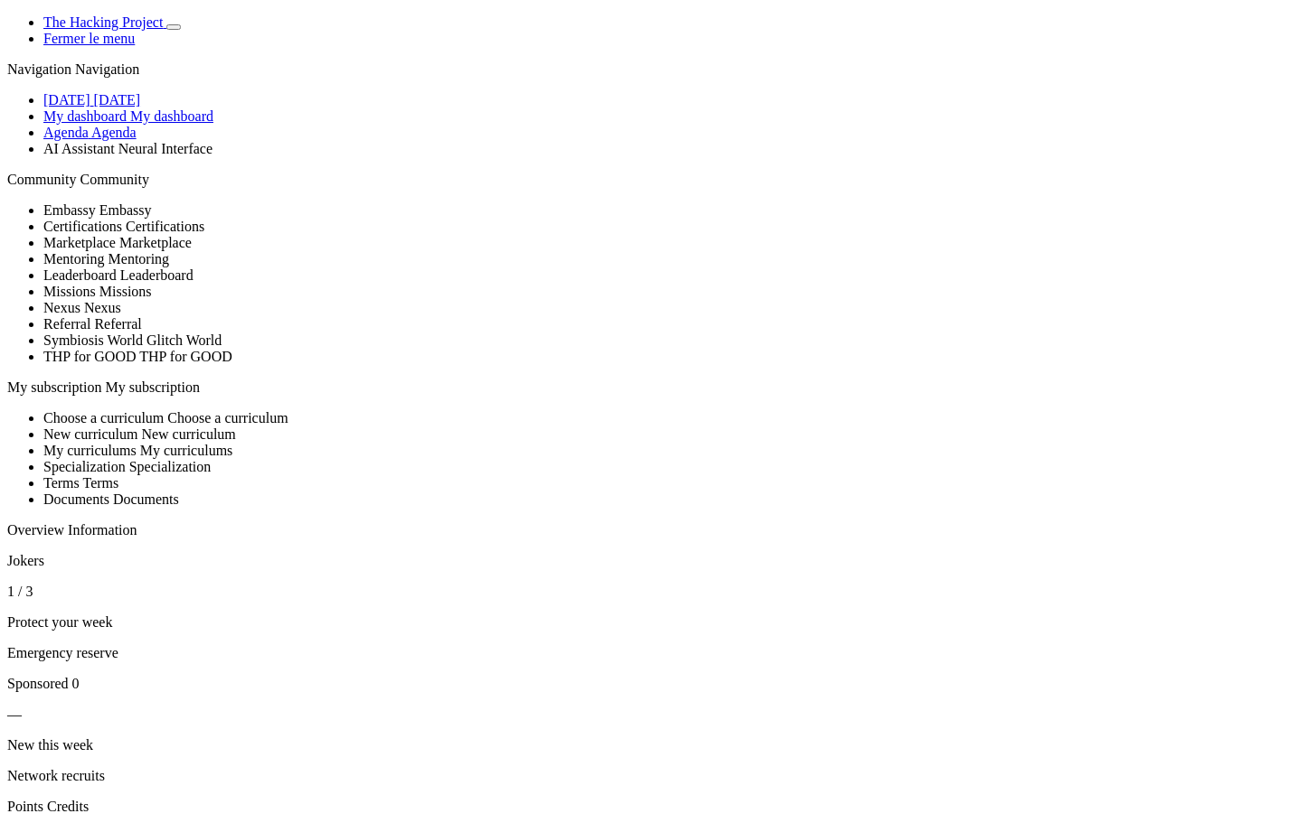
scroll to position [542, 0]
select select "es"
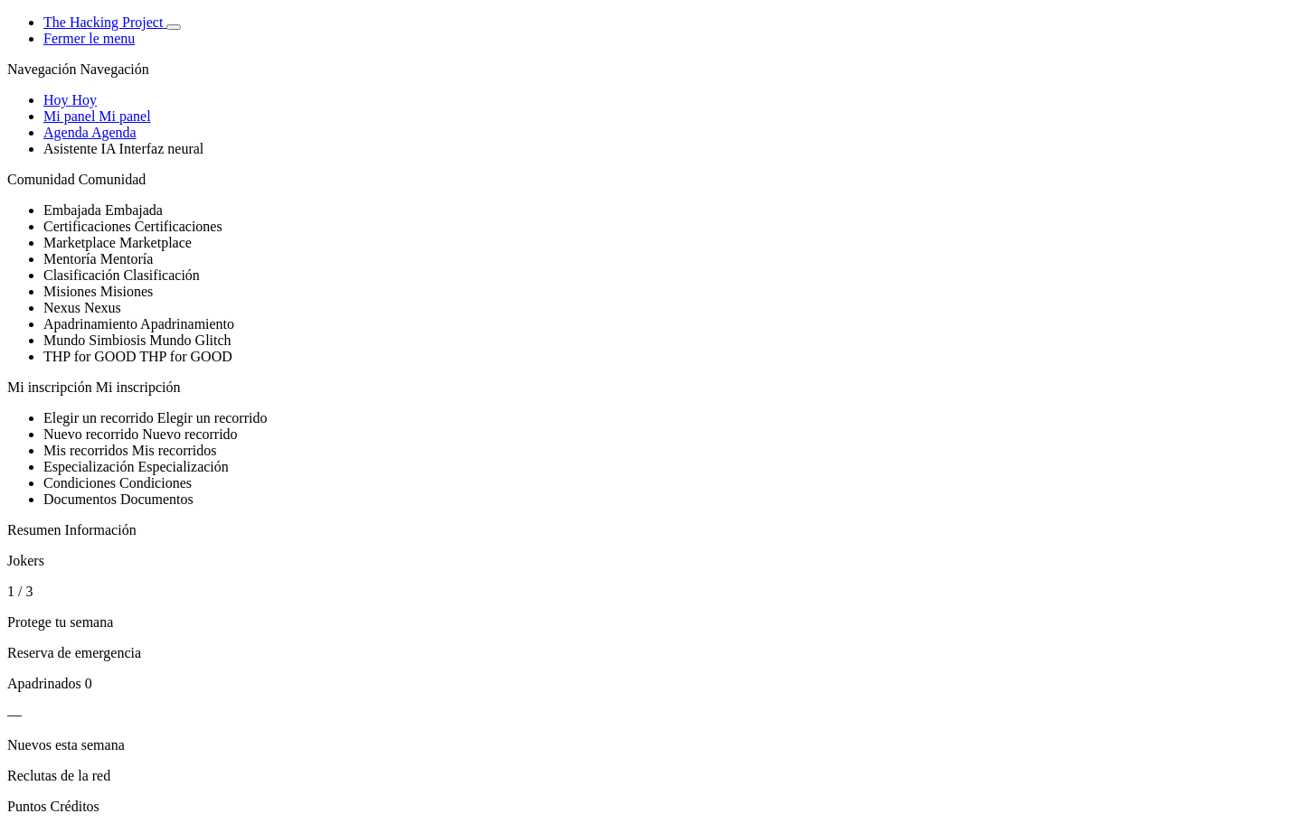
scroll to position [958, 0]
select select "fr"
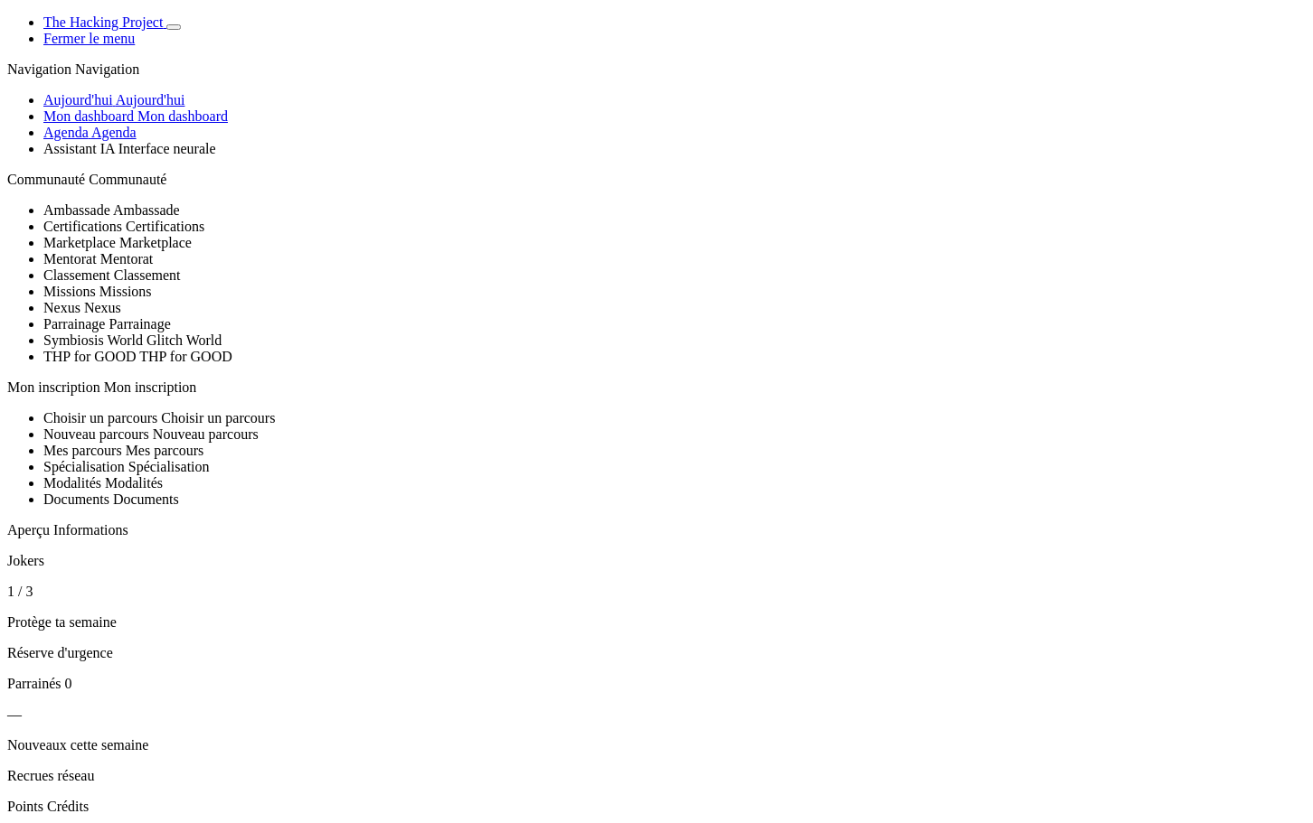
drag, startPoint x: 239, startPoint y: 786, endPoint x: 238, endPoint y: 771, distance: 14.5
click at [174, 27] on icon "Basculer de thème" at bounding box center [174, 27] width 0 height 0
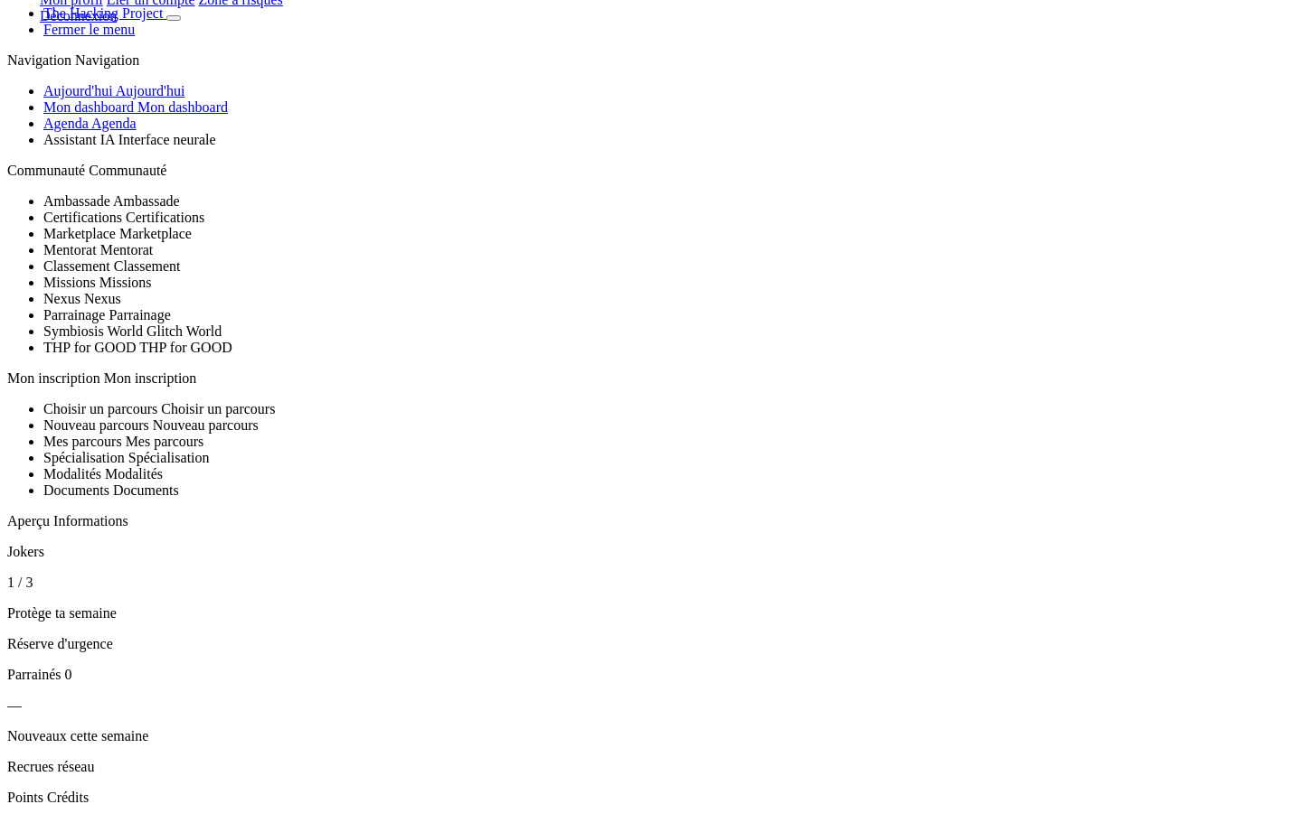
scroll to position [17, 0]
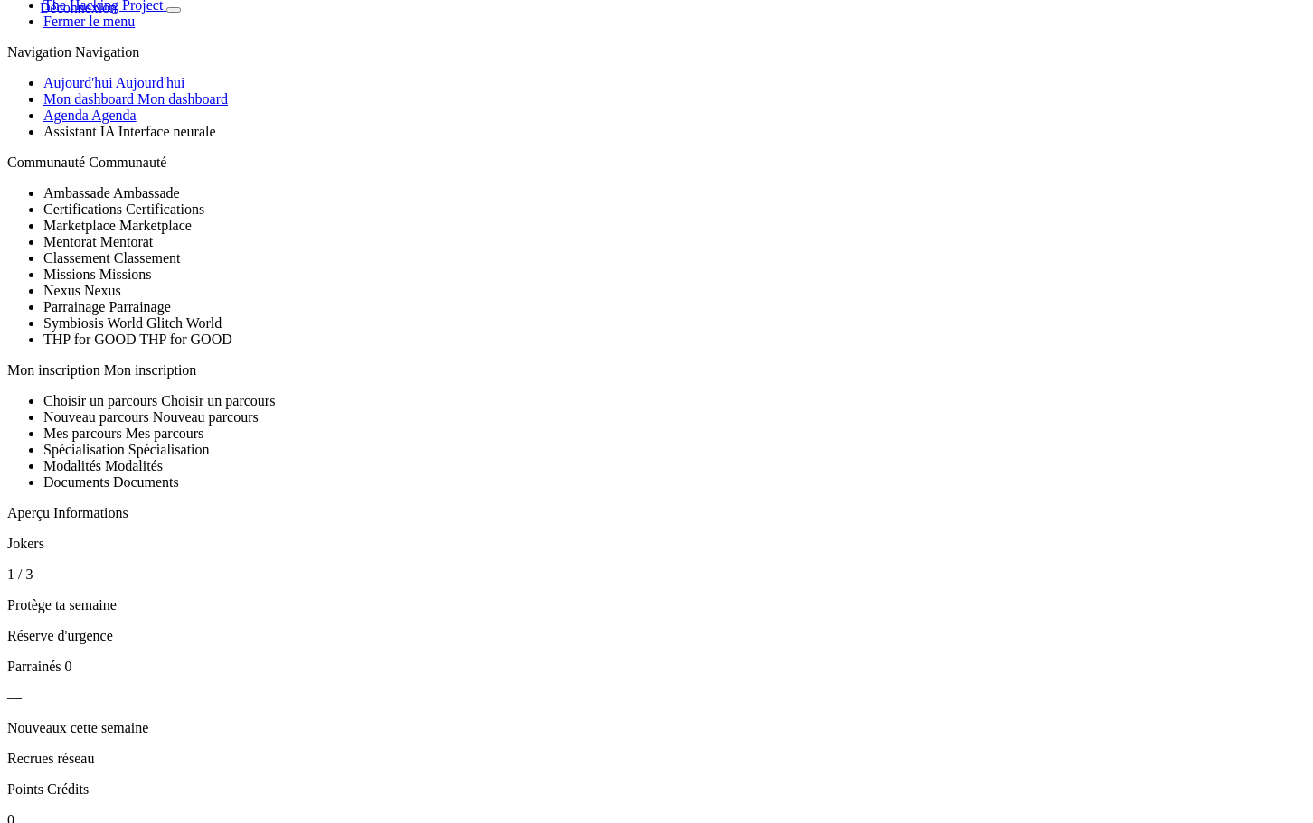
click at [113, 90] on span "Aujourd'hui" at bounding box center [78, 82] width 70 height 15
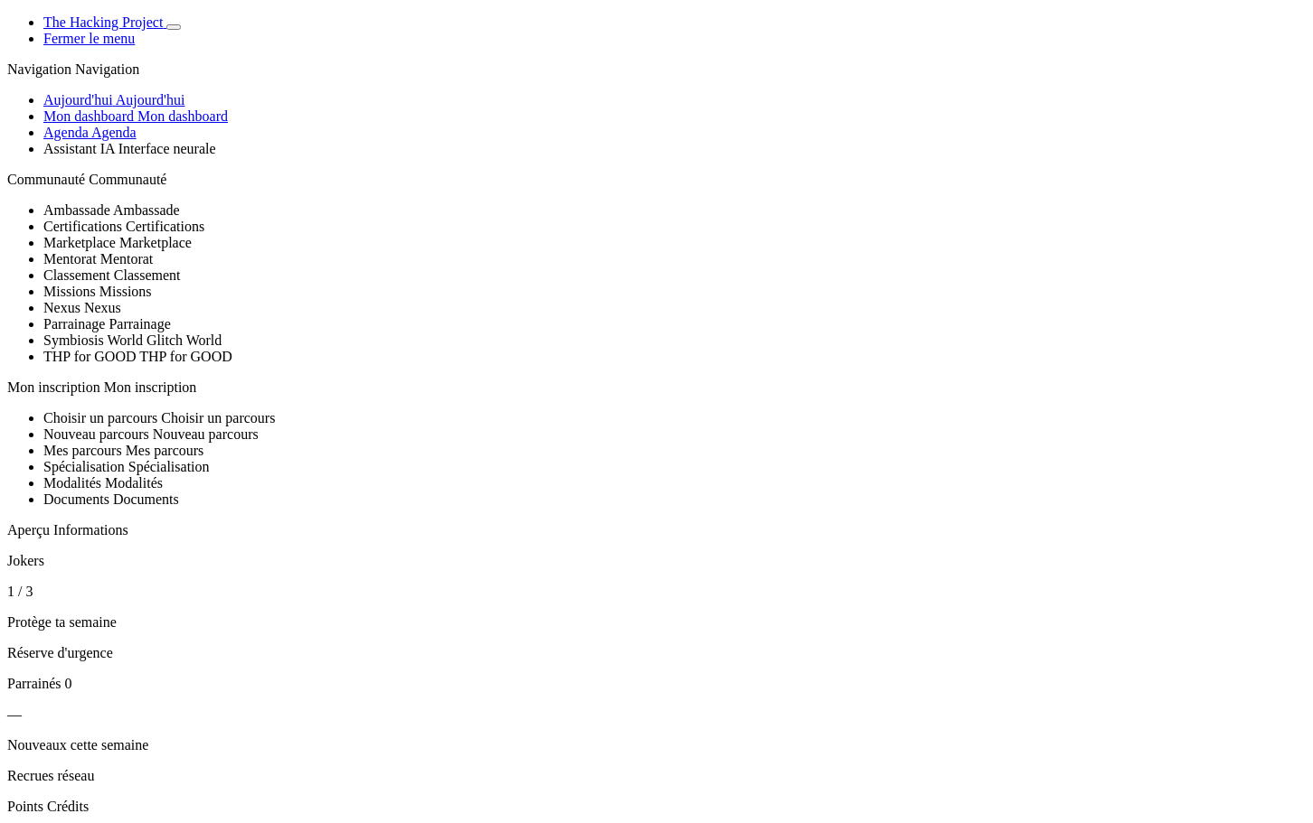
click at [130, 108] on link "Aujourd'hui Aujourd'hui" at bounding box center [113, 99] width 141 height 15
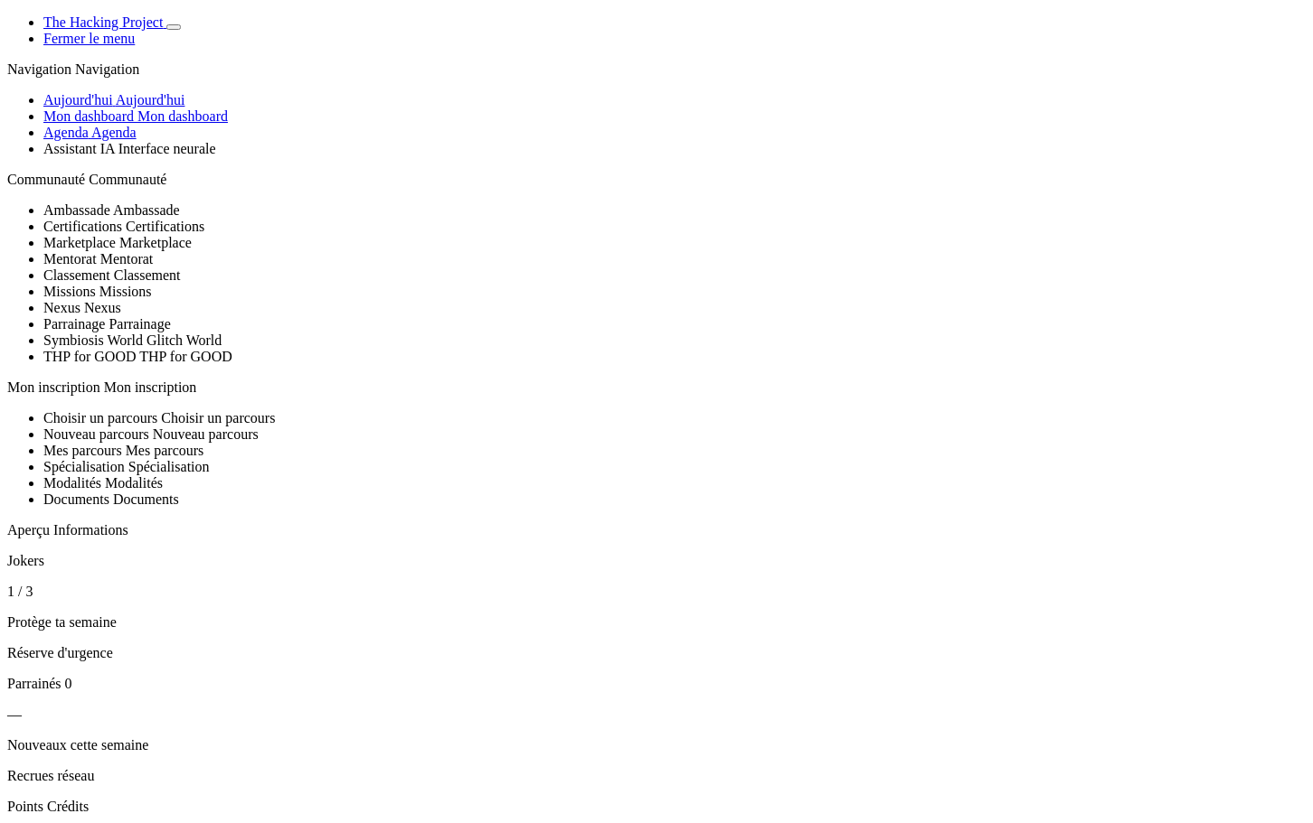
click at [113, 108] on span "Aujourd'hui" at bounding box center [78, 99] width 70 height 15
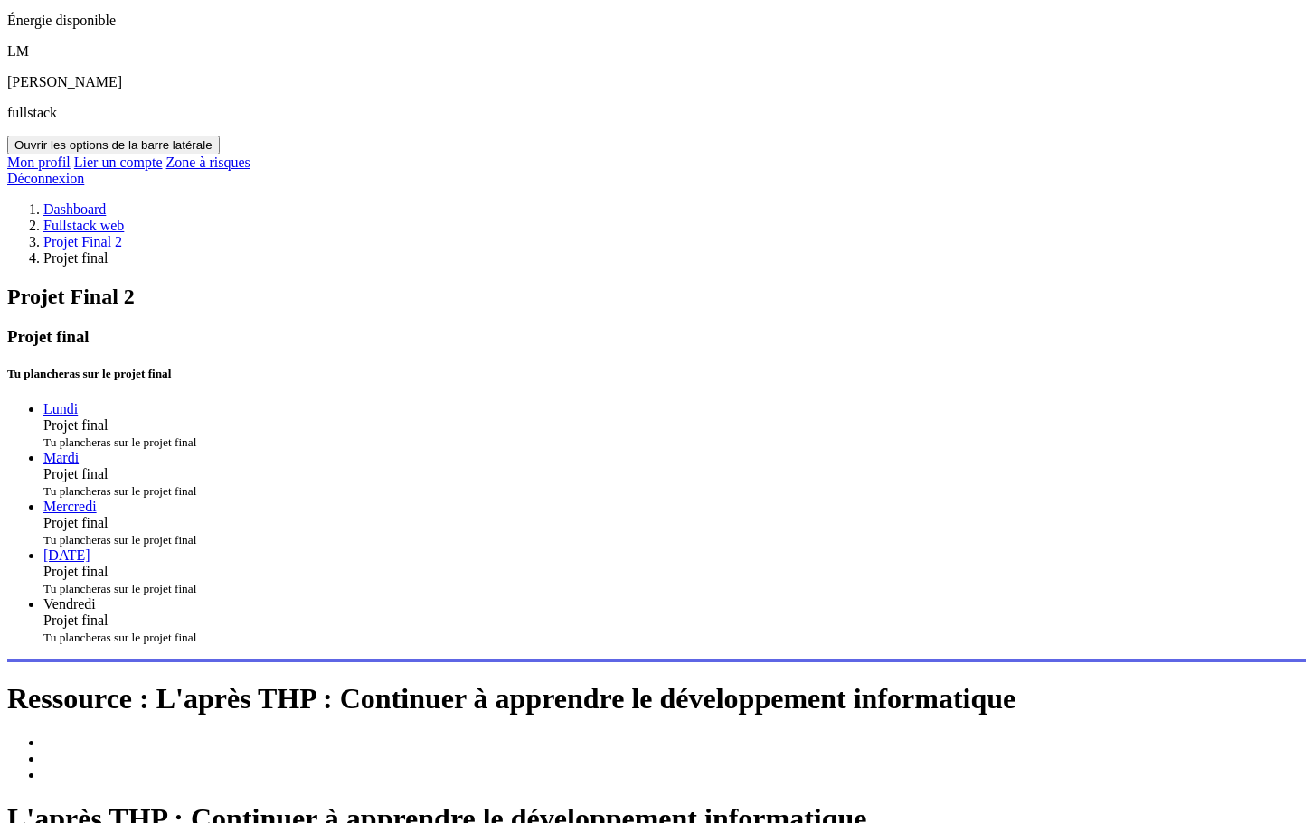
scroll to position [904, 0]
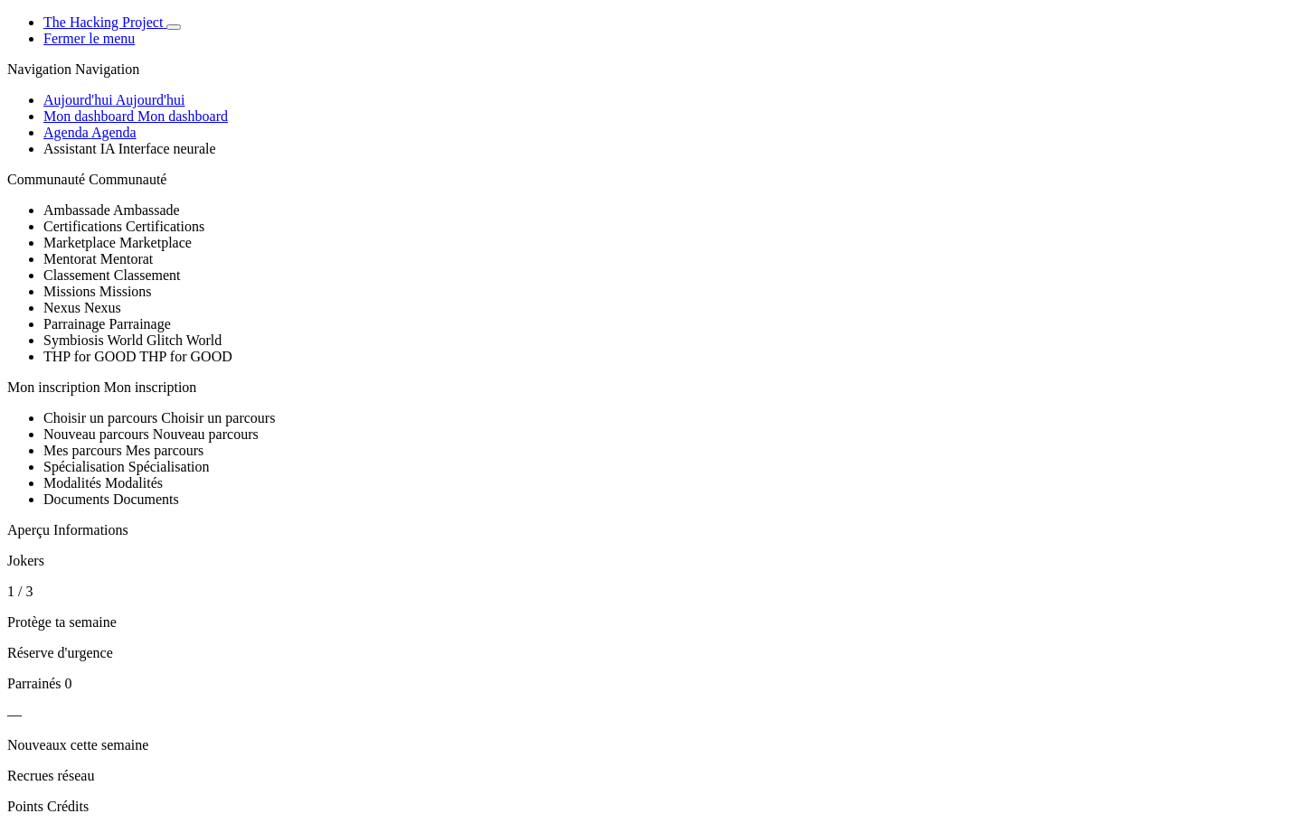
click at [133, 124] on span "Mon dashboard" at bounding box center [88, 115] width 90 height 15
click at [100, 108] on span "Aujourd'hui" at bounding box center [78, 99] width 70 height 15
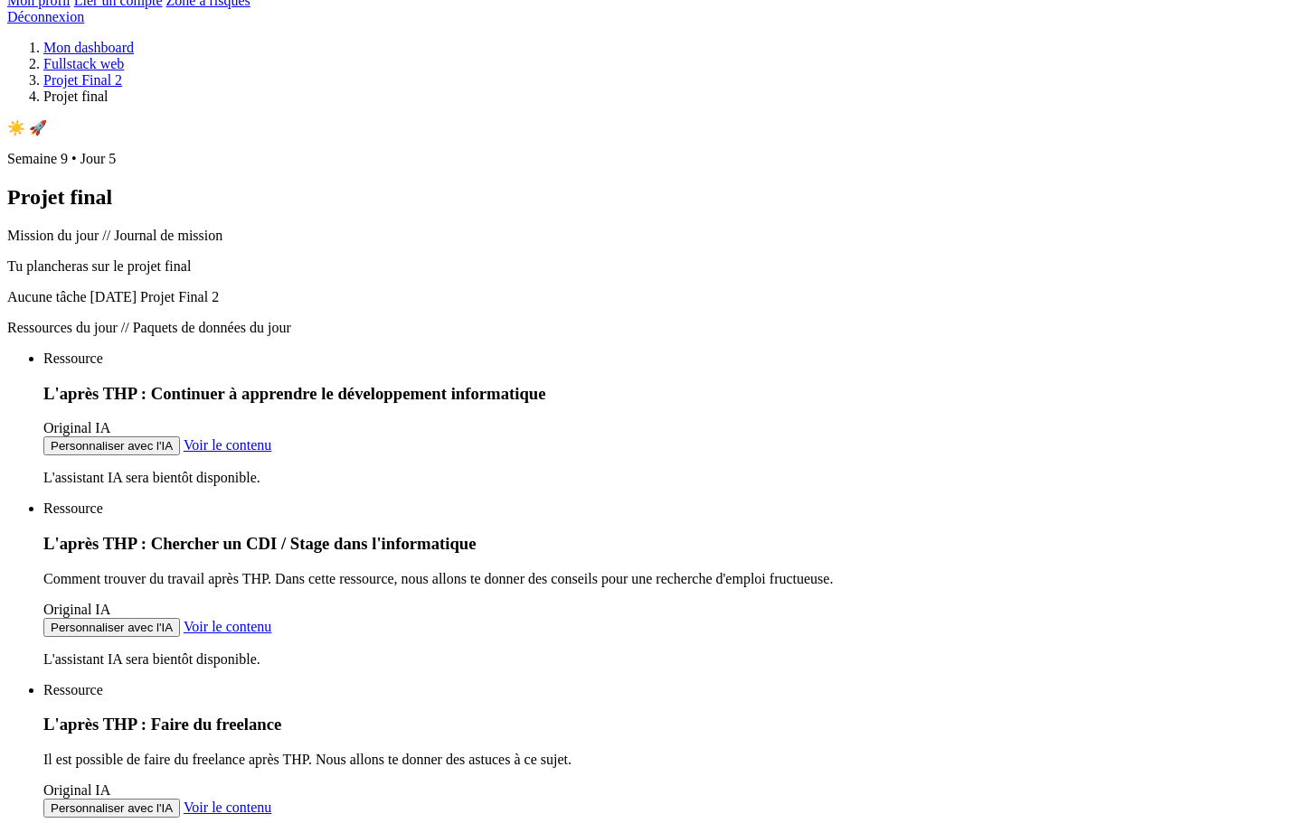
scroll to position [1175, 0]
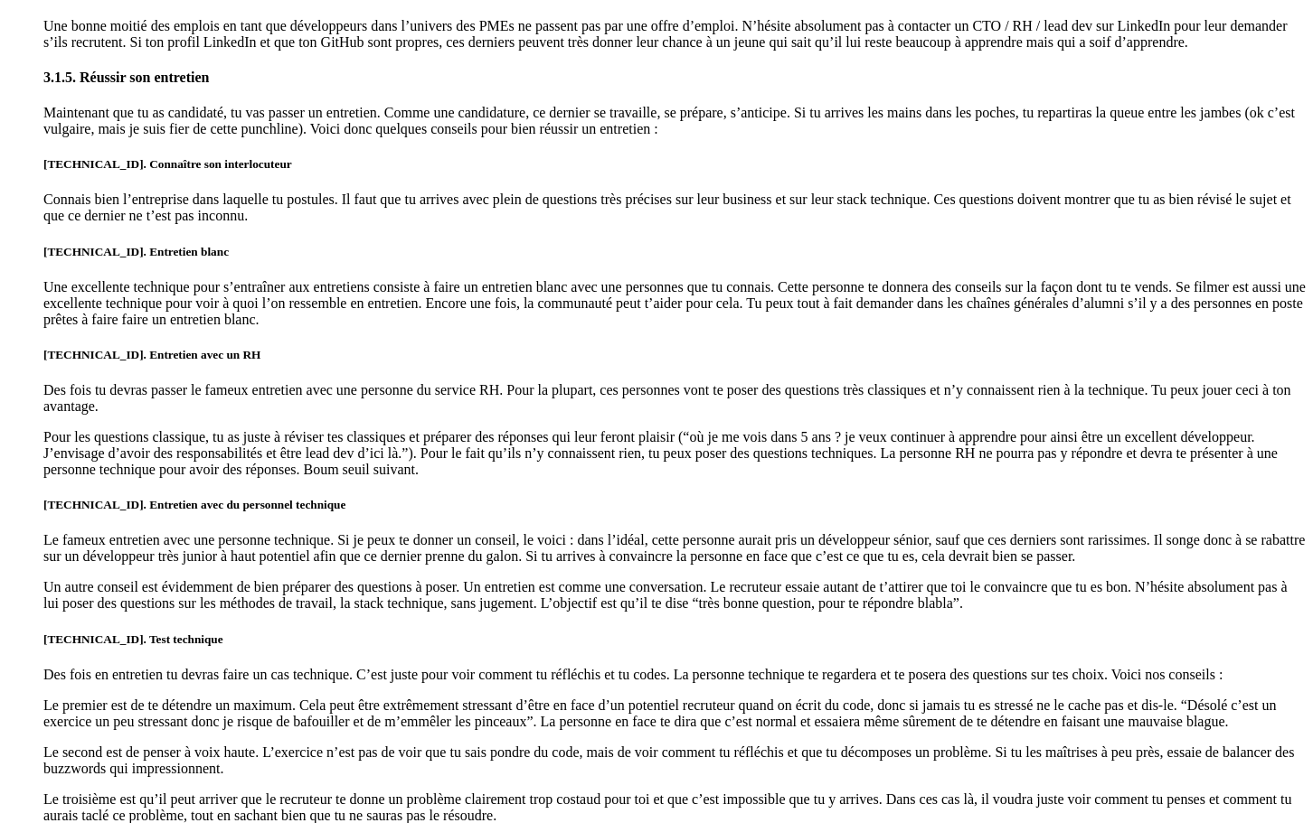
scroll to position [7322, 0]
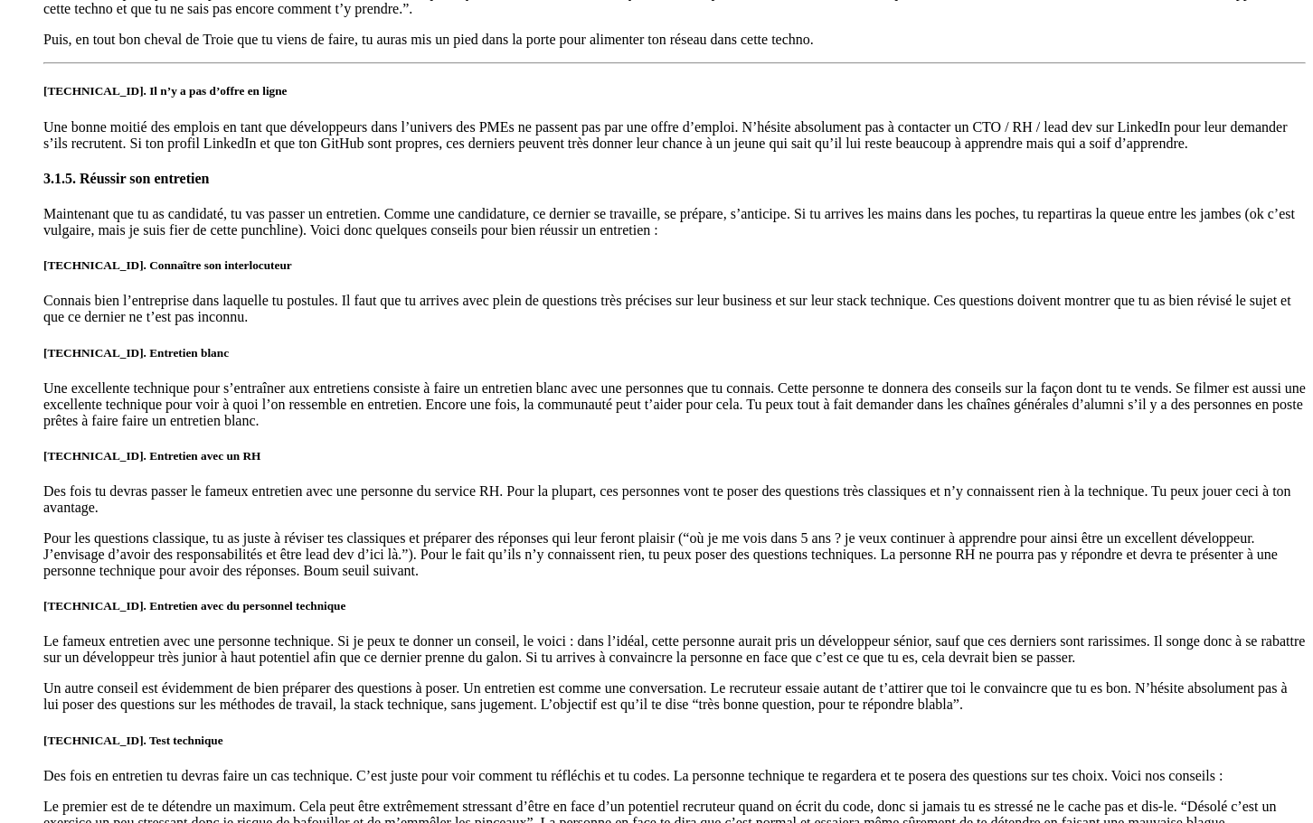
scroll to position [7322, 0]
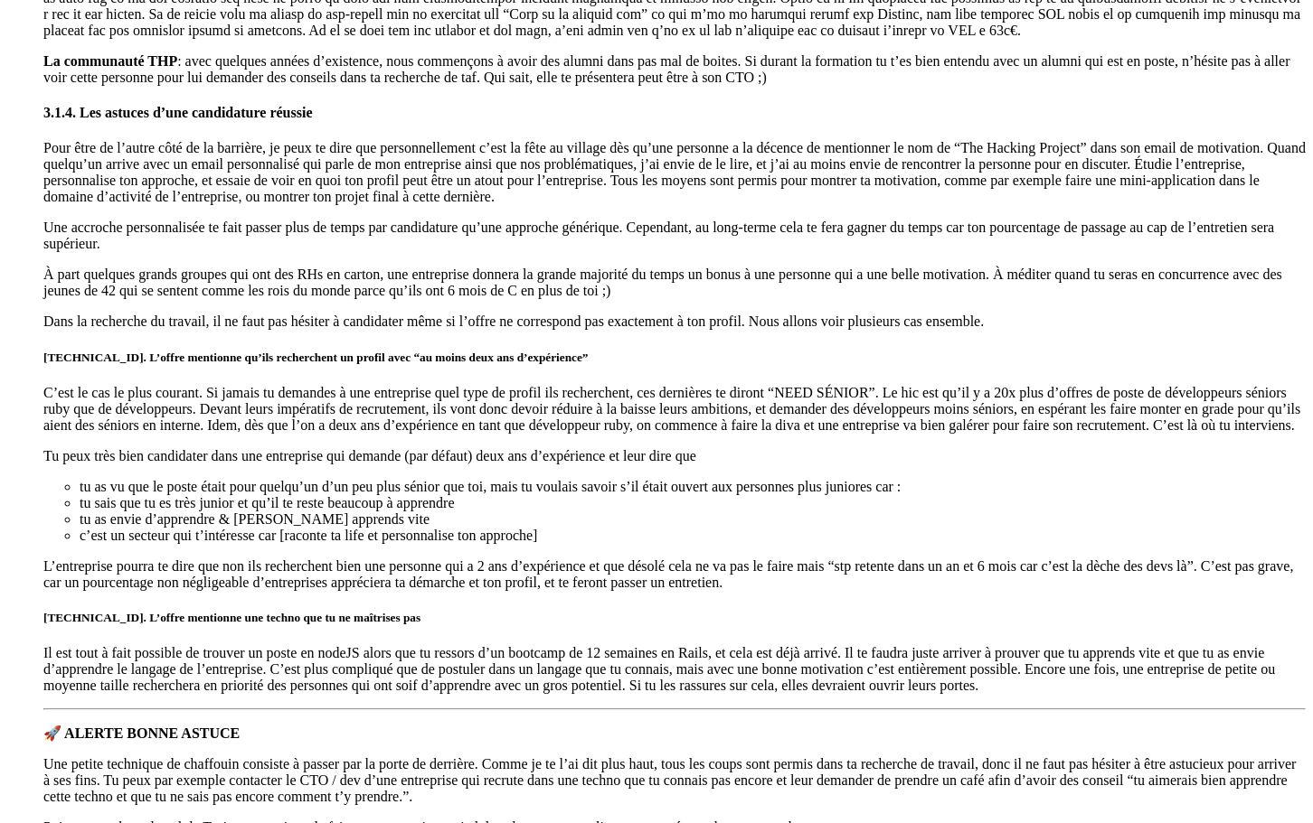
scroll to position [6237, 0]
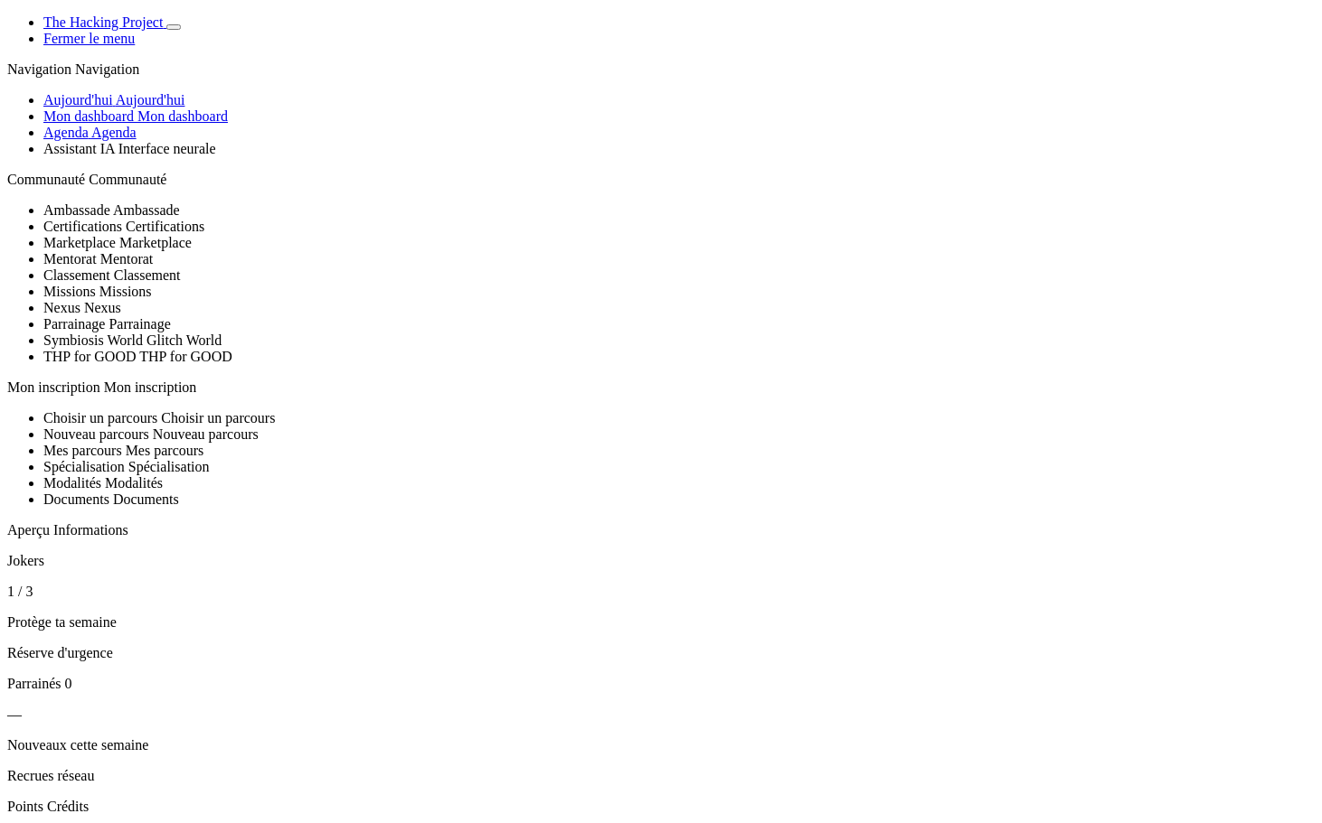
select select "en"
click at [101, 108] on span "[DATE]" at bounding box center [117, 99] width 47 height 15
click at [174, 27] on icon "Basculer de thème" at bounding box center [174, 27] width 0 height 0
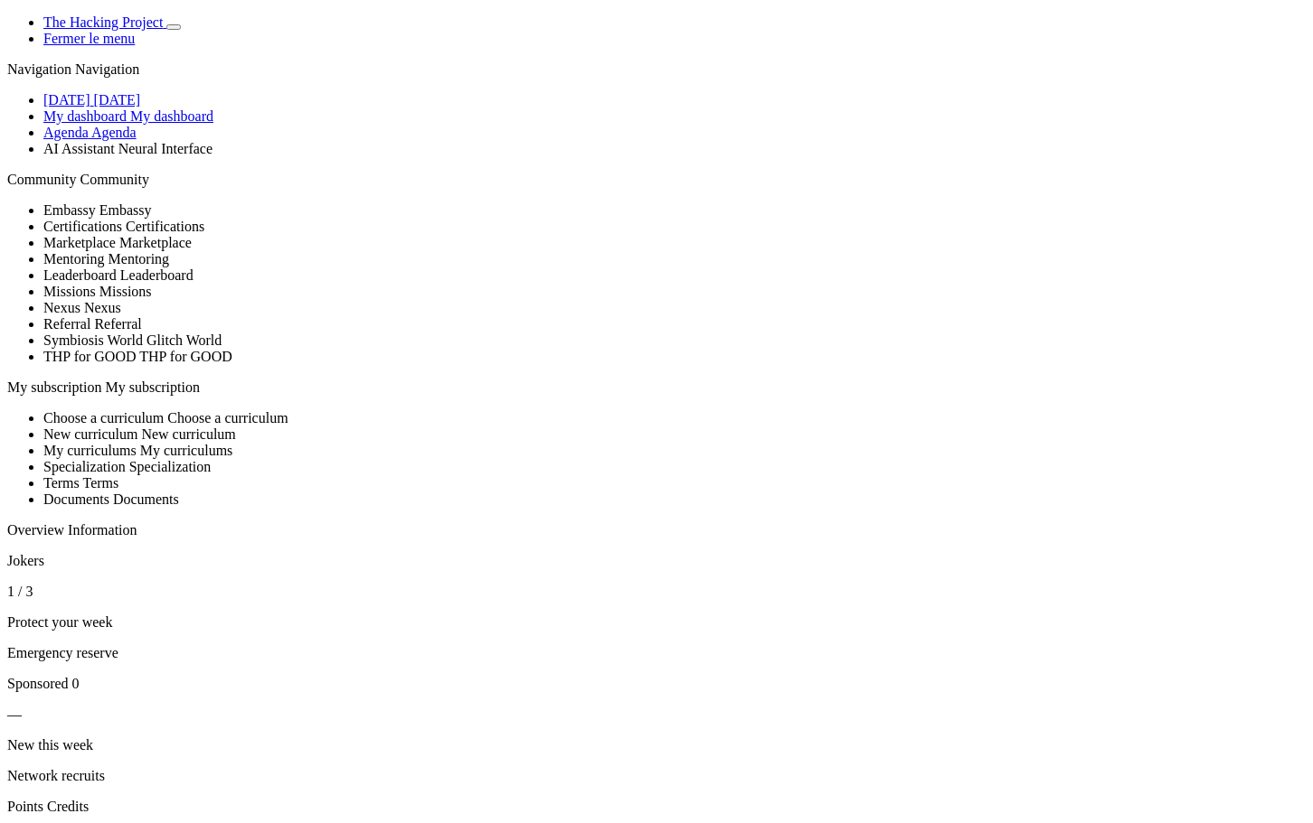
click at [181, 30] on button "Basculer de thème" at bounding box center [173, 26] width 14 height 5
drag, startPoint x: 387, startPoint y: 397, endPoint x: 358, endPoint y: 397, distance: 28.9
drag, startPoint x: 363, startPoint y: 395, endPoint x: 381, endPoint y: 395, distance: 18.1
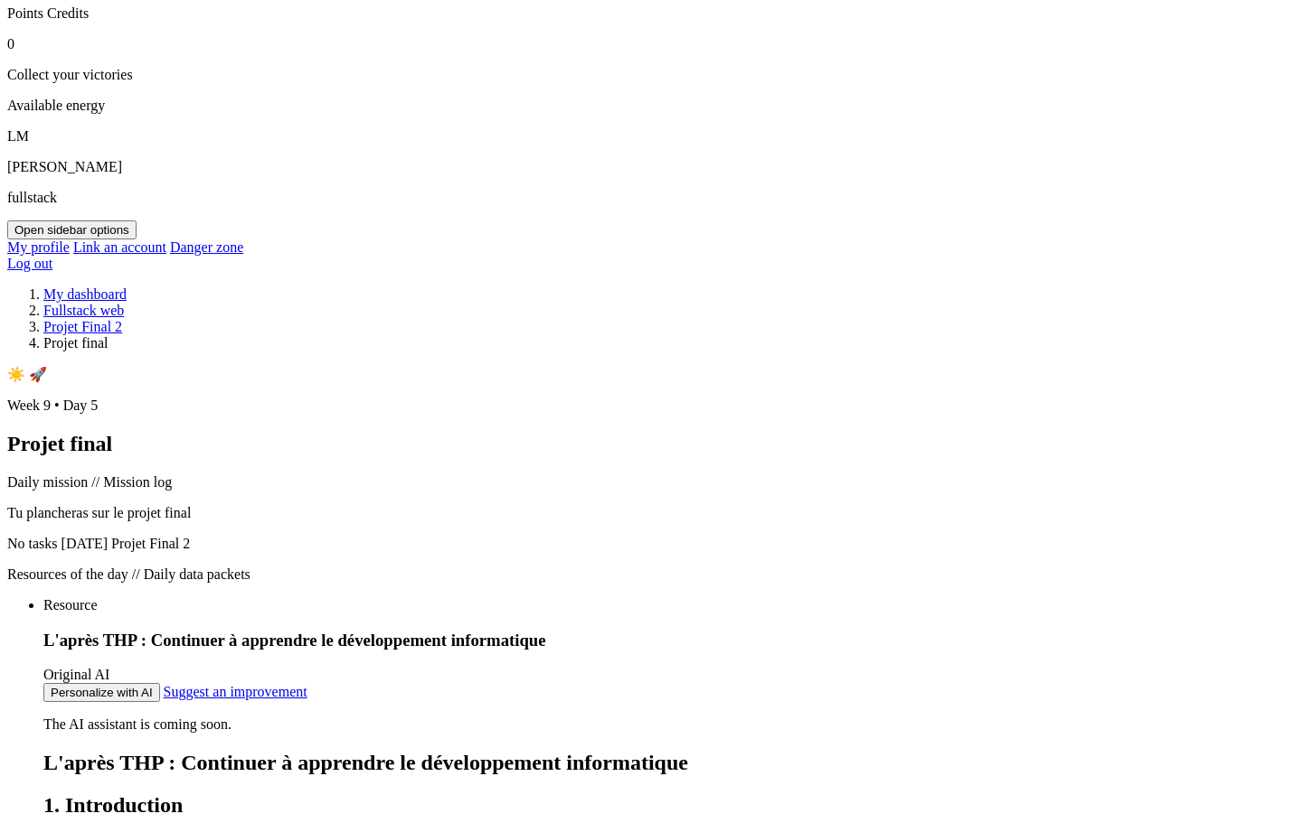
scroll to position [221, 0]
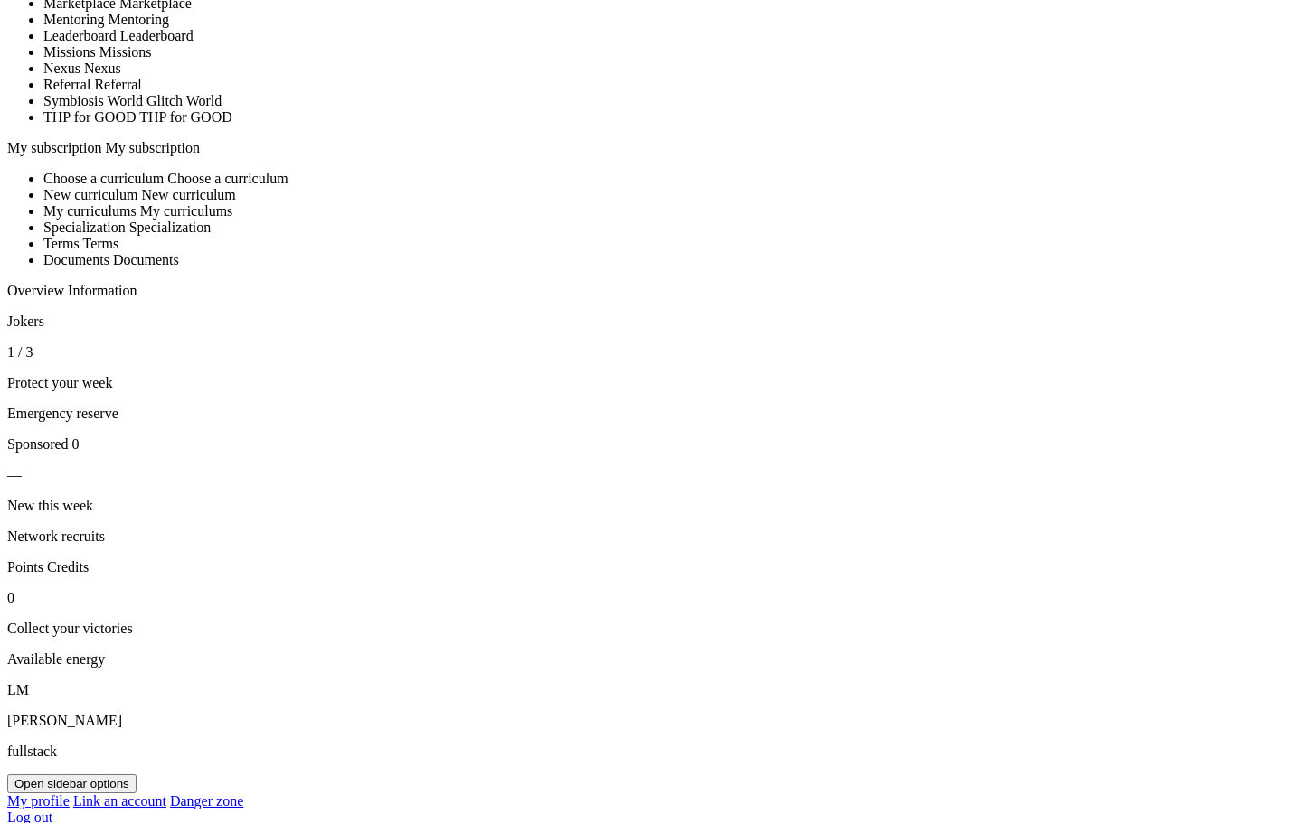
scroll to position [293, 0]
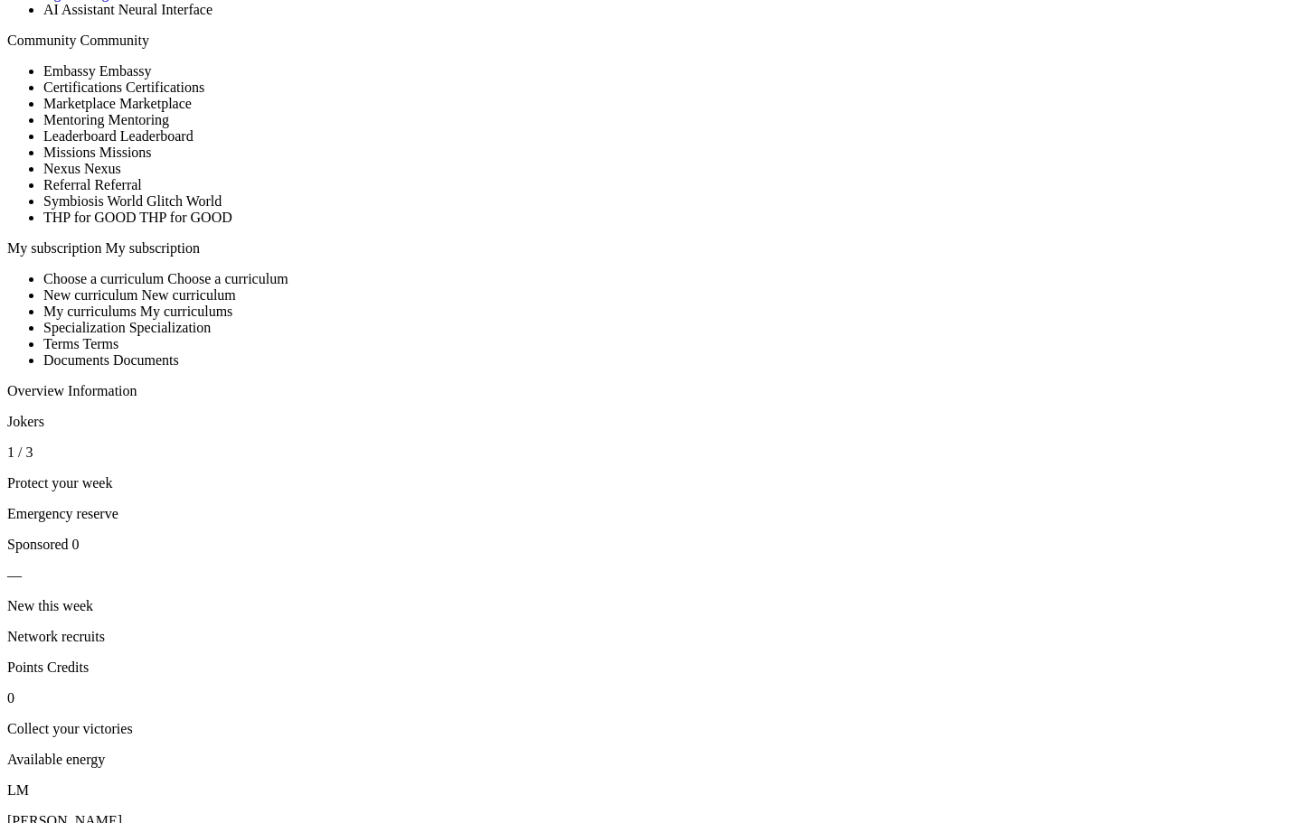
scroll to position [181, 0]
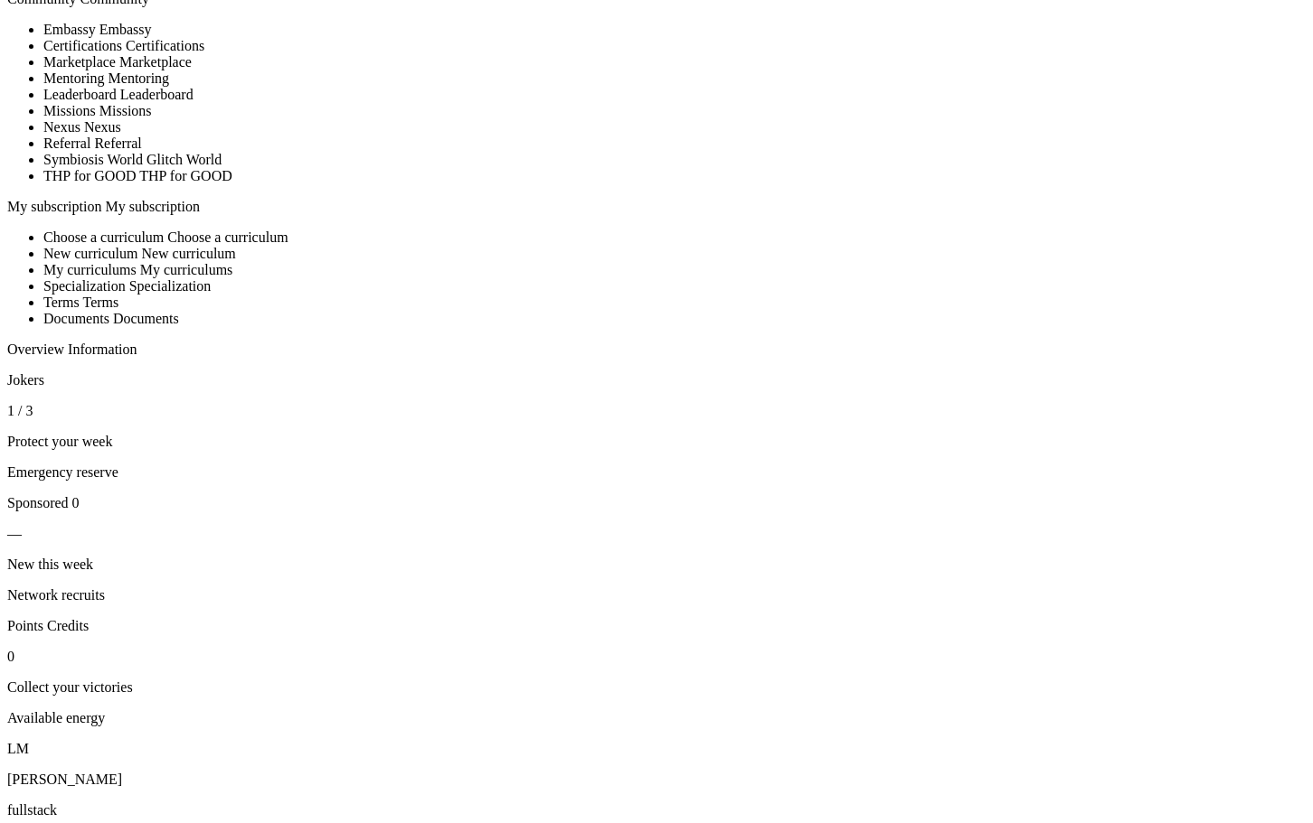
drag, startPoint x: 340, startPoint y: 334, endPoint x: 630, endPoint y: 228, distance: 309.1
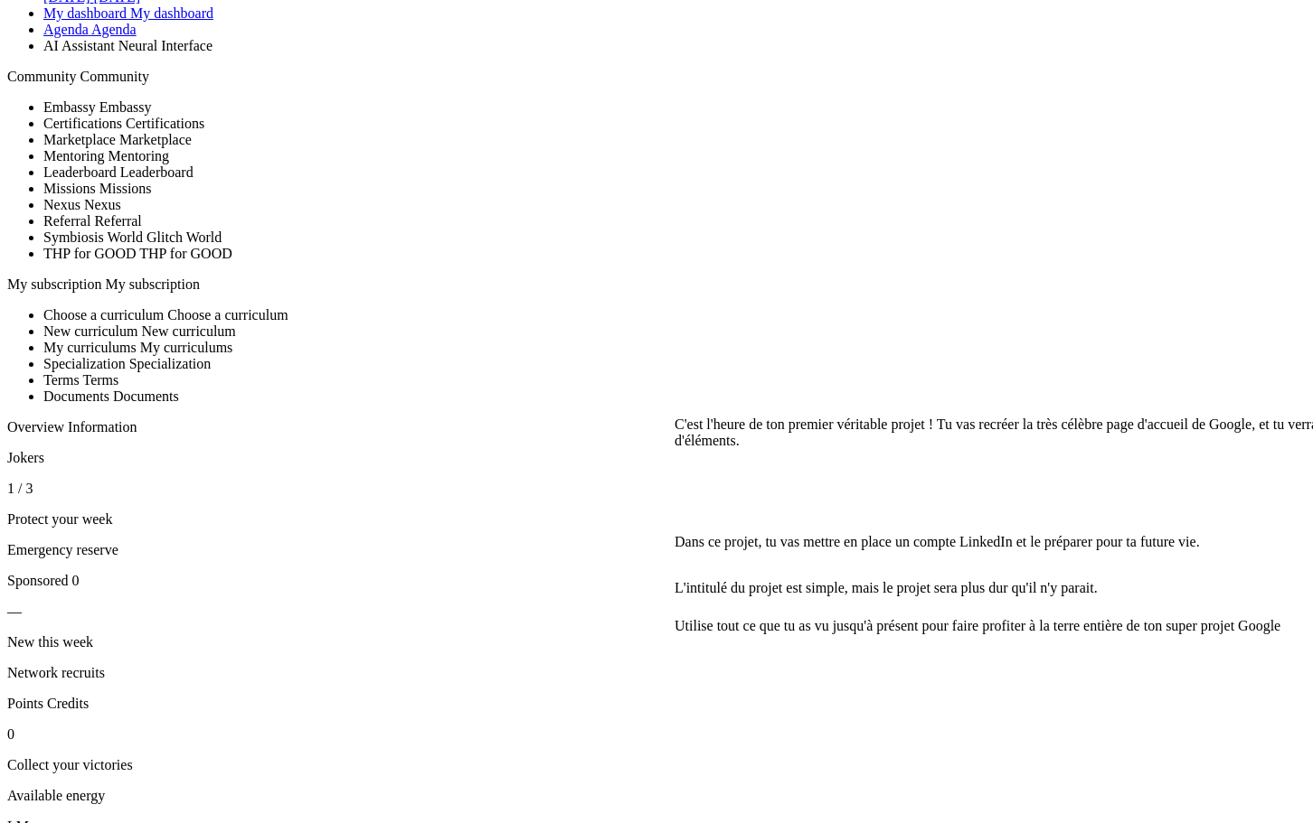
scroll to position [362, 0]
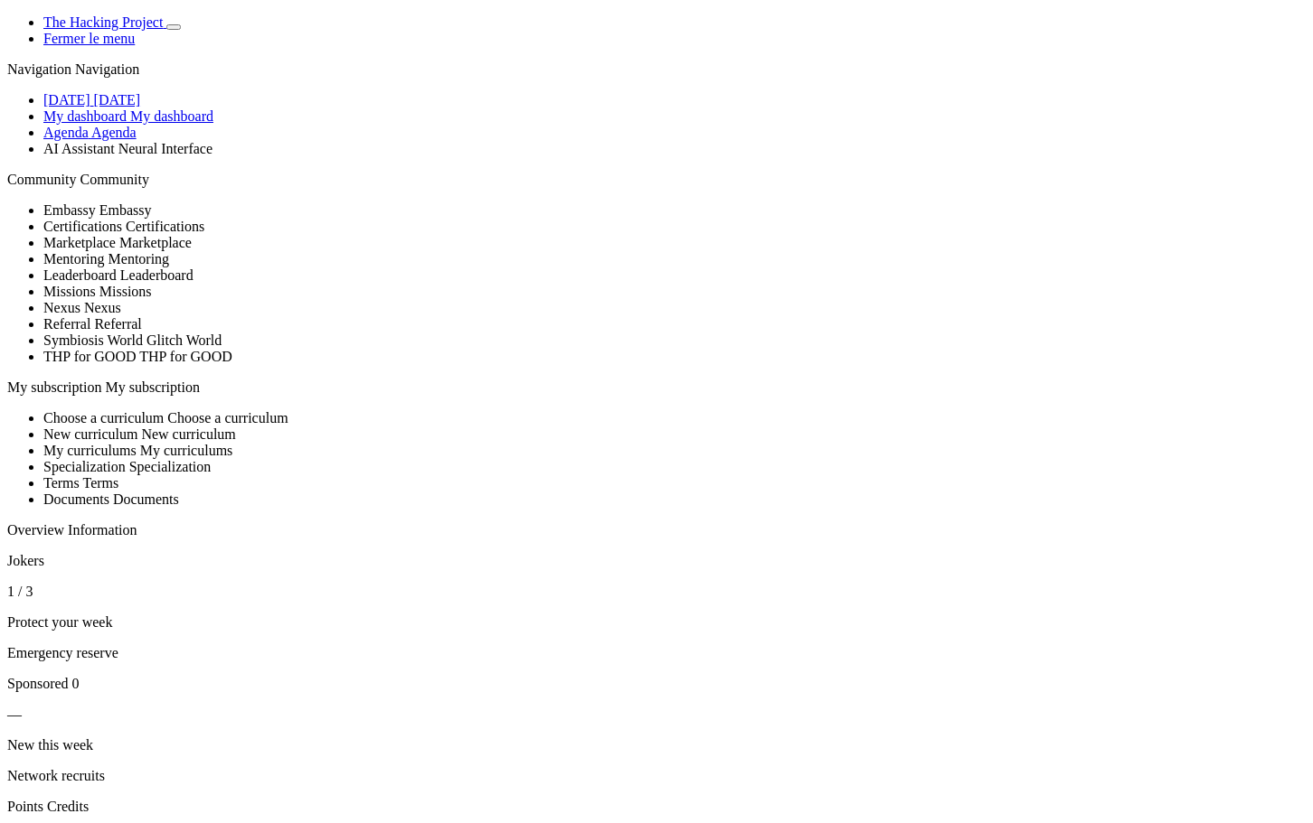
click at [90, 108] on span "[DATE]" at bounding box center [66, 99] width 47 height 15
click at [85, 140] on span "Agenda" at bounding box center [65, 132] width 45 height 15
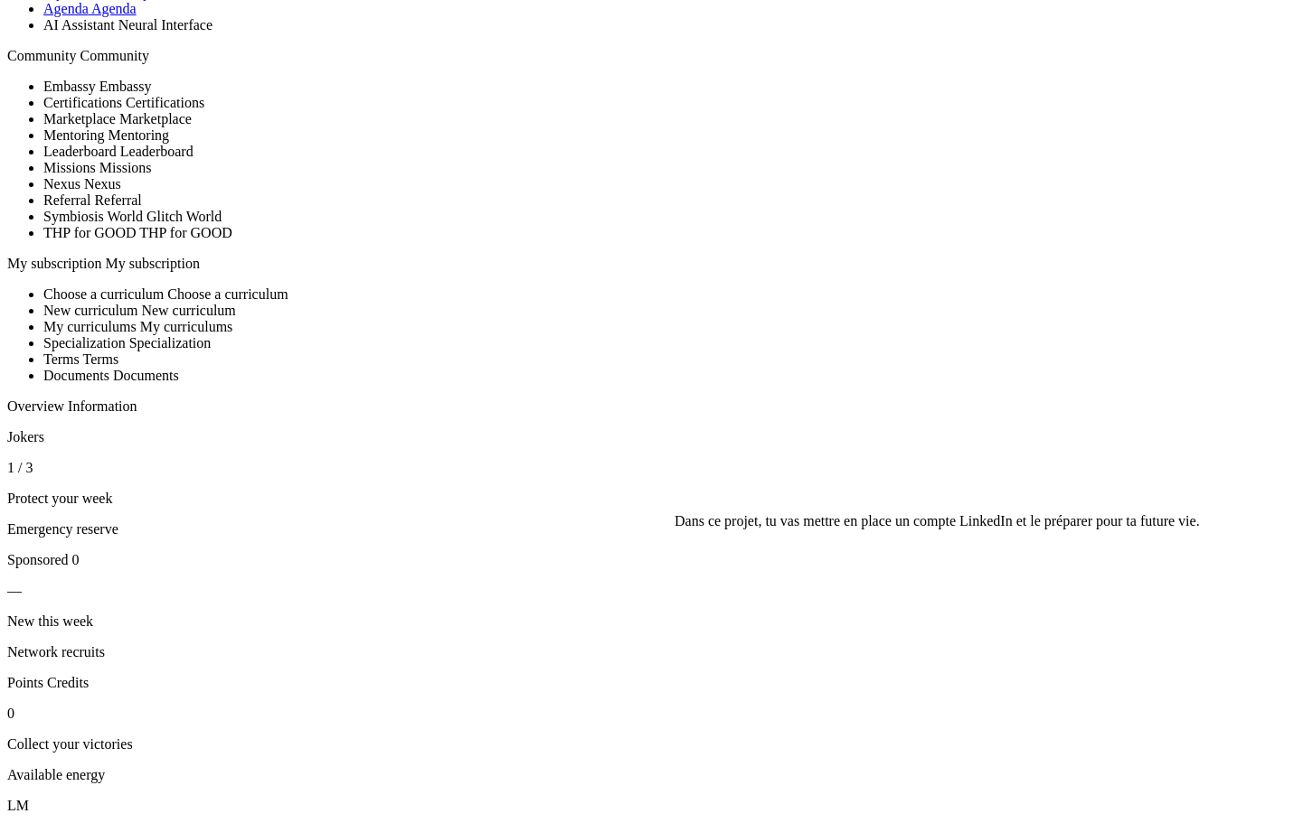
scroll to position [181, 0]
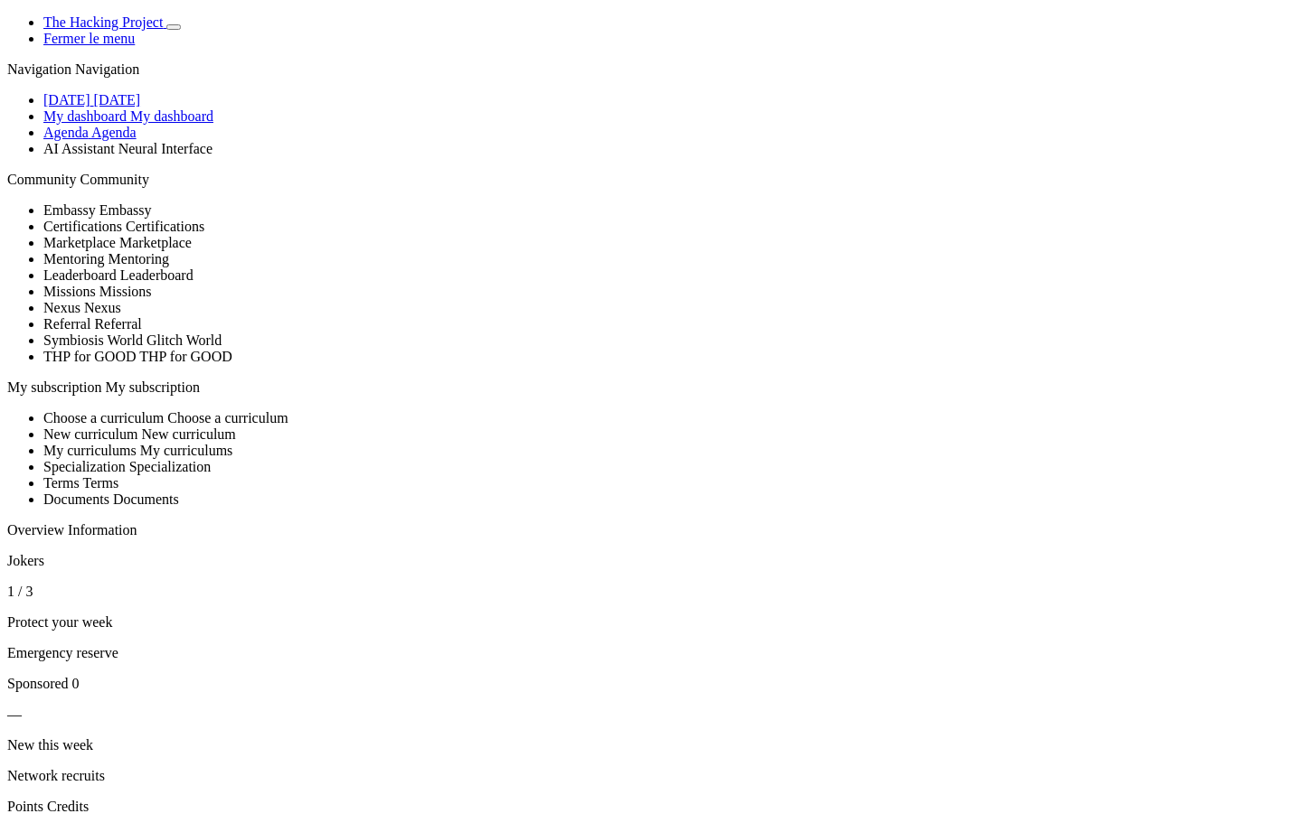
click at [90, 108] on span "[DATE]" at bounding box center [66, 99] width 47 height 15
